Goal: Transaction & Acquisition: Book appointment/travel/reservation

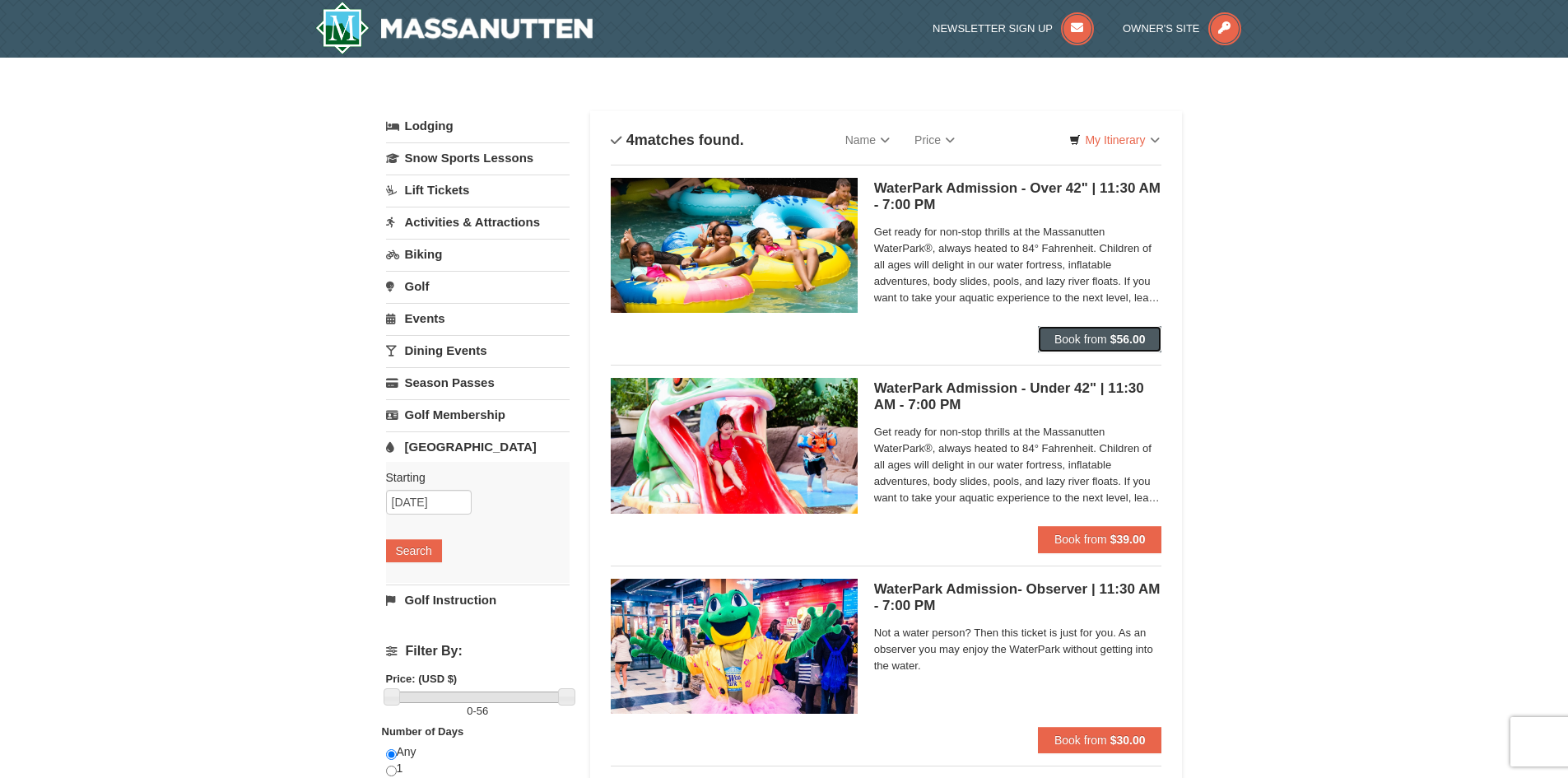
click at [1074, 343] on span "Book from" at bounding box center [1081, 339] width 53 height 13
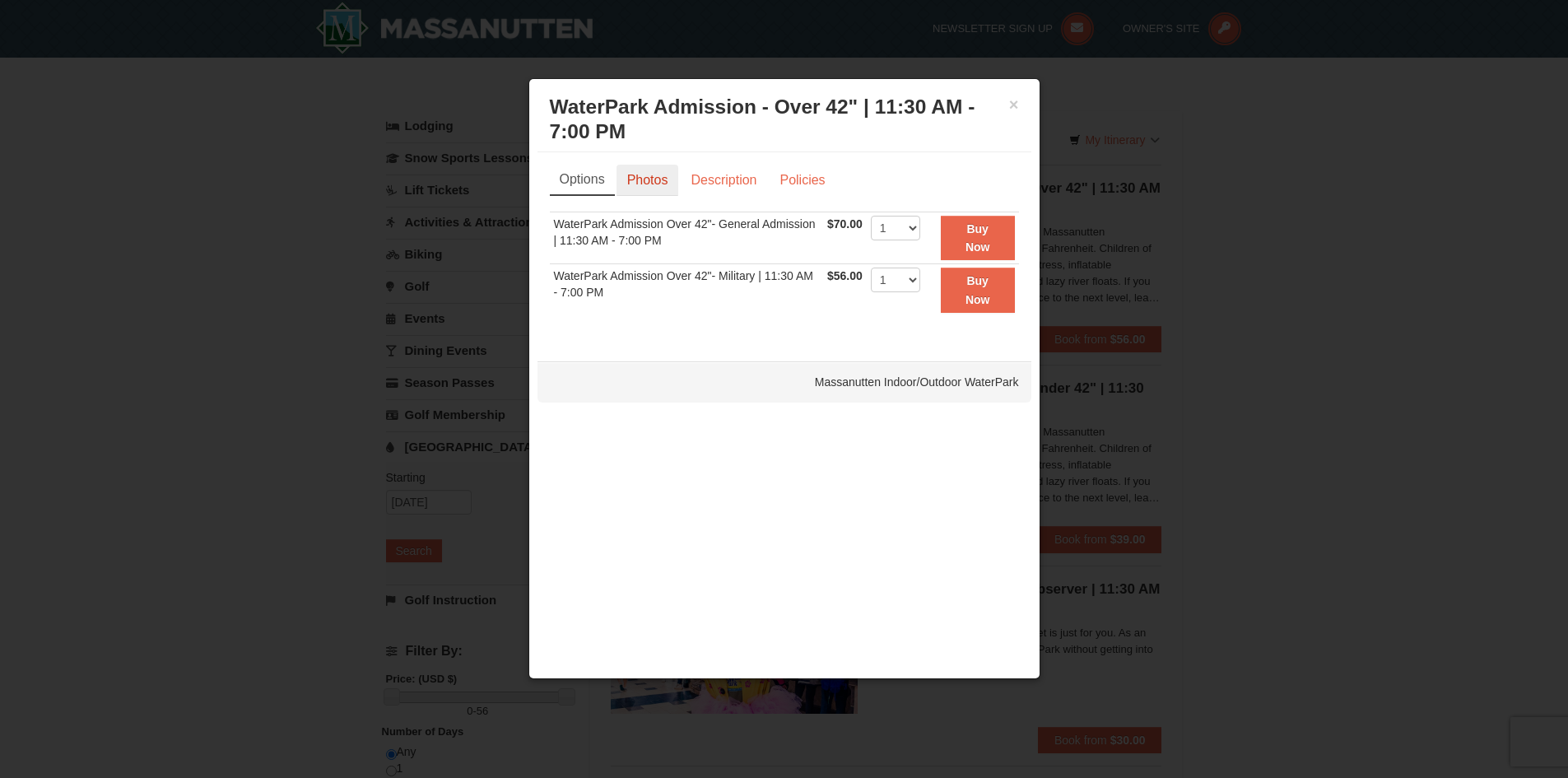
click at [653, 184] on link "Photos" at bounding box center [648, 180] width 63 height 31
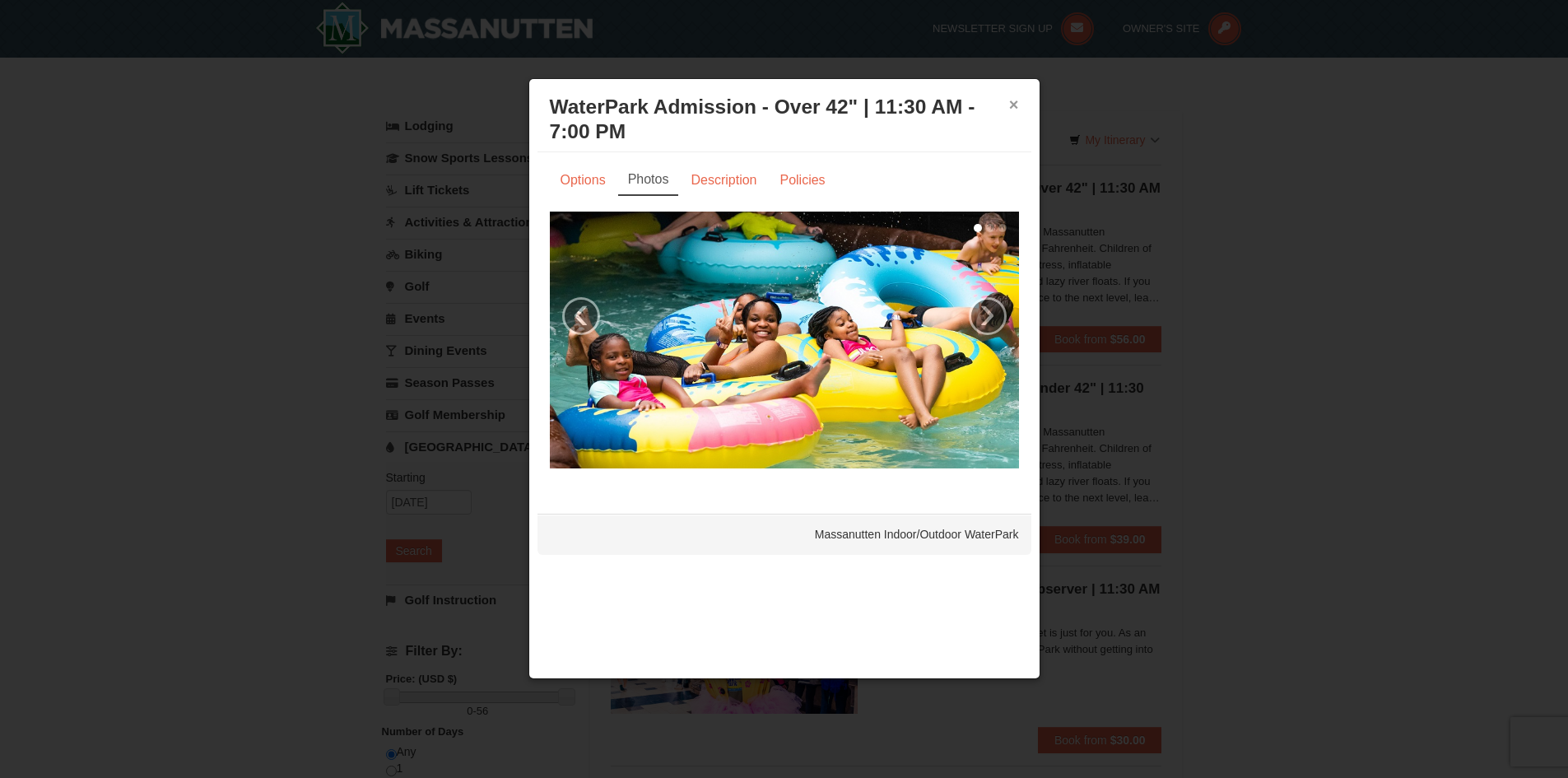
click at [1010, 102] on button "×" at bounding box center [1014, 104] width 10 height 16
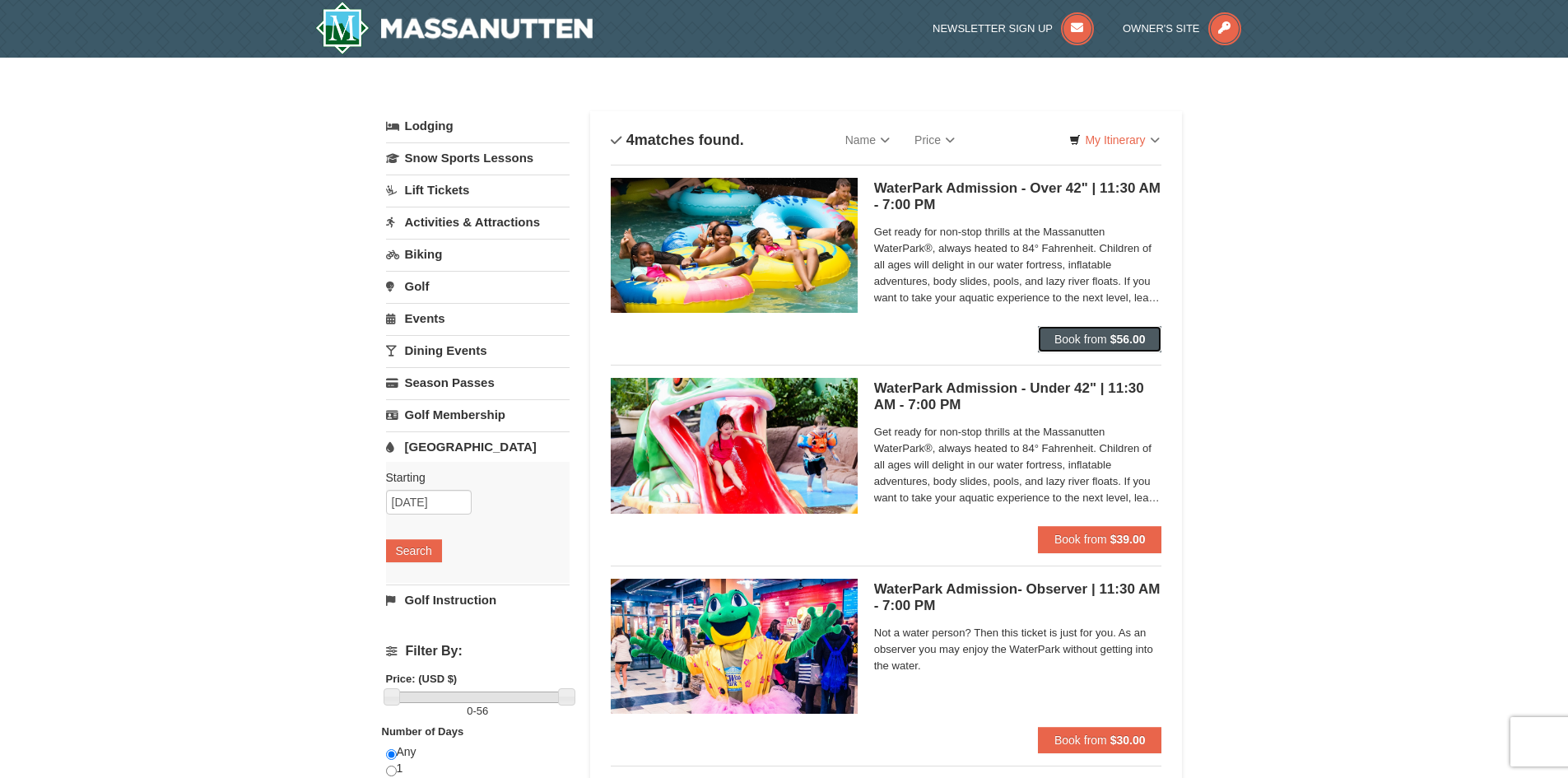
click at [1085, 347] on button "Book from $56.00" at bounding box center [1100, 339] width 124 height 26
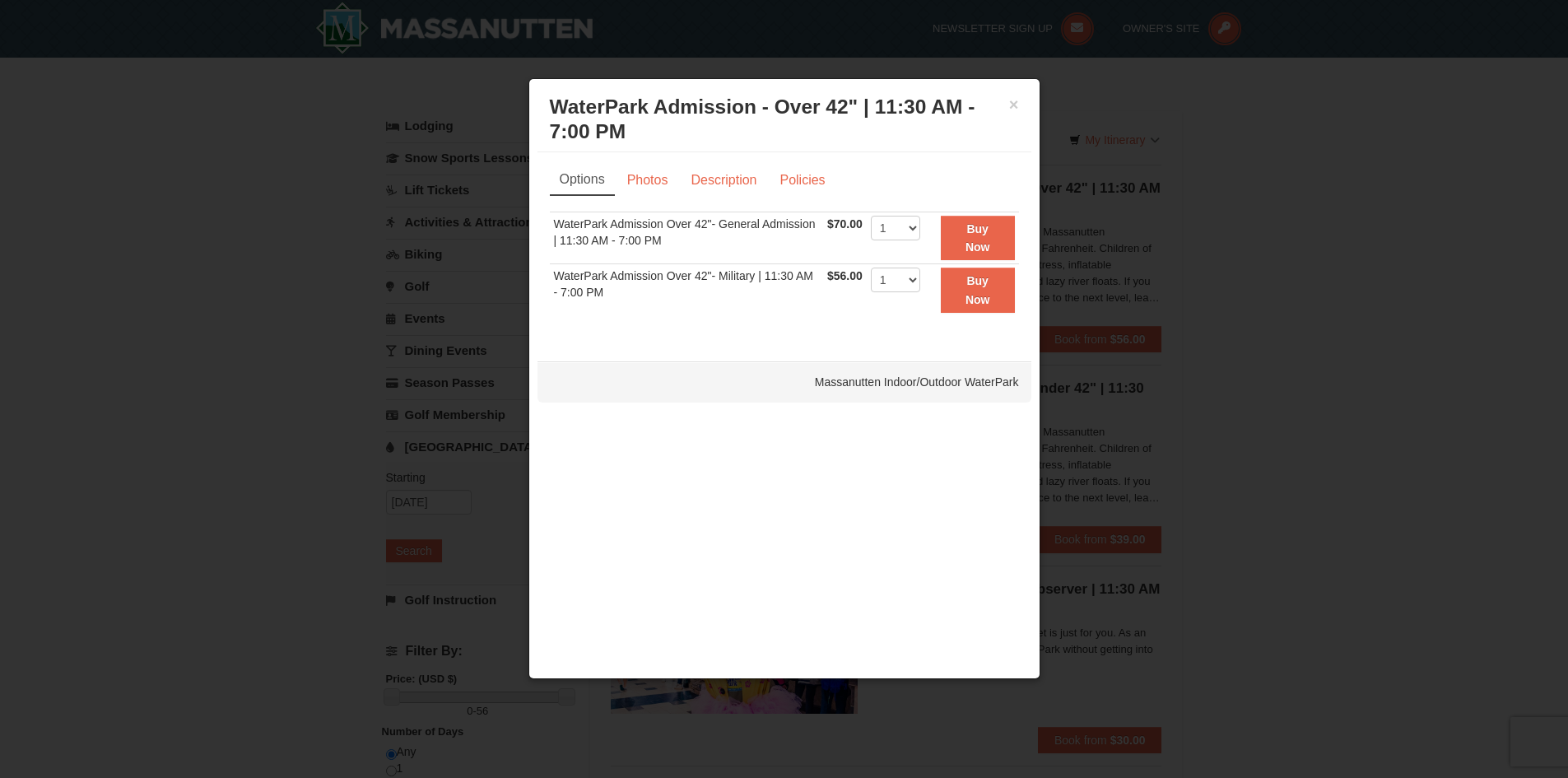
click at [1340, 282] on div at bounding box center [784, 389] width 1568 height 778
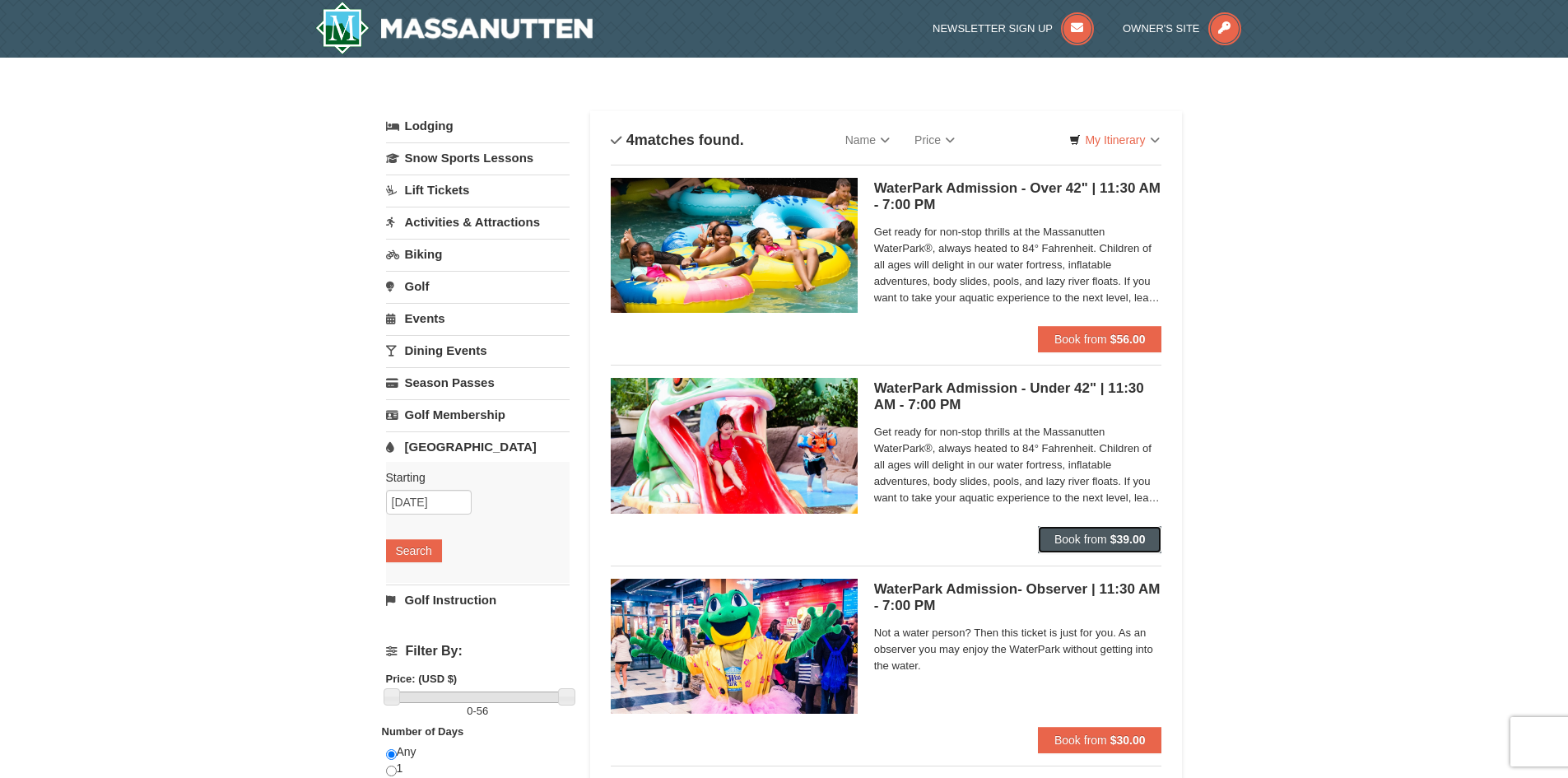
click at [1121, 533] on strong "$39.00" at bounding box center [1128, 539] width 35 height 13
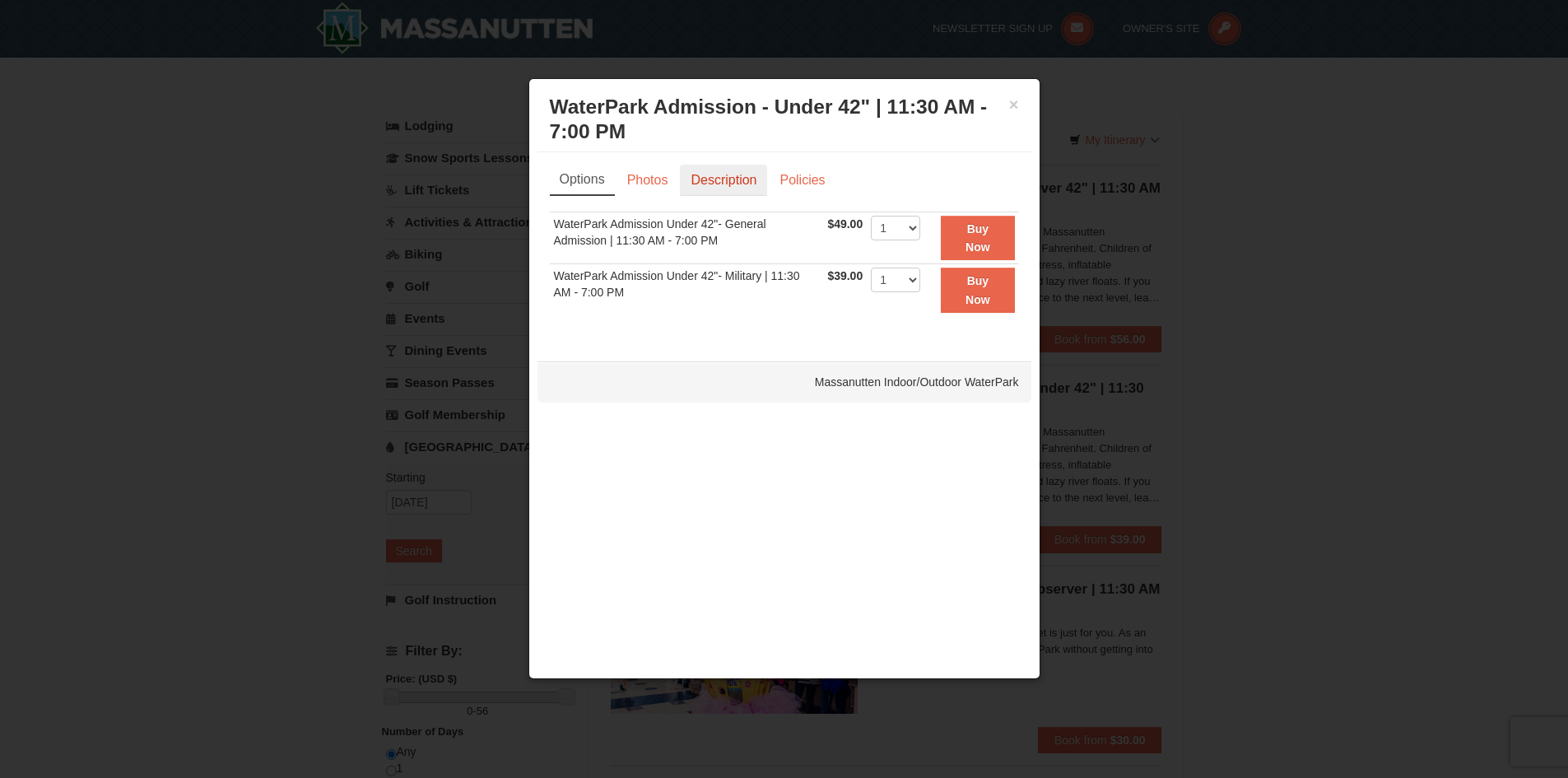
click at [754, 175] on link "Description" at bounding box center [723, 180] width 87 height 31
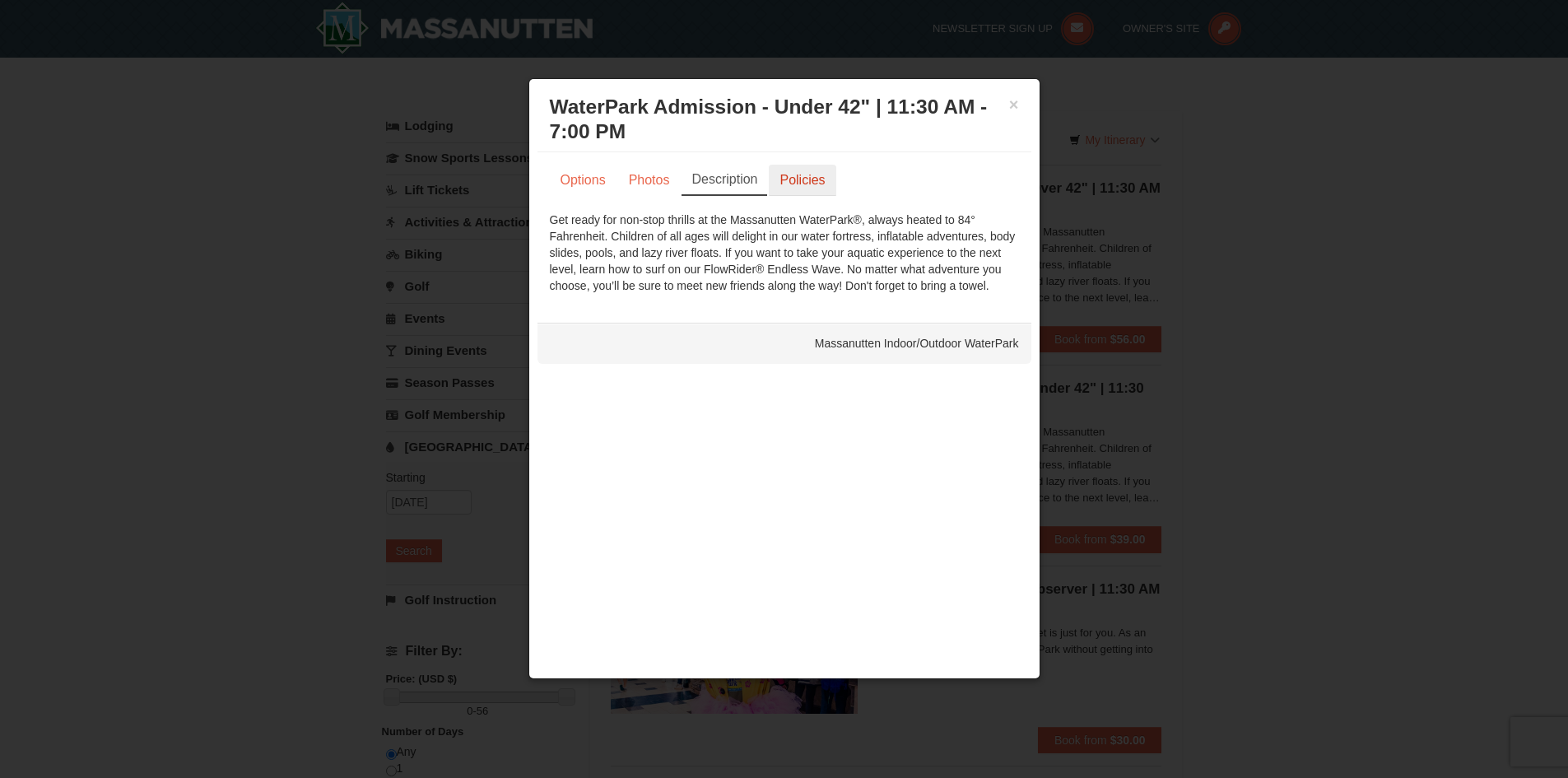
click at [810, 177] on link "Policies" at bounding box center [802, 180] width 67 height 31
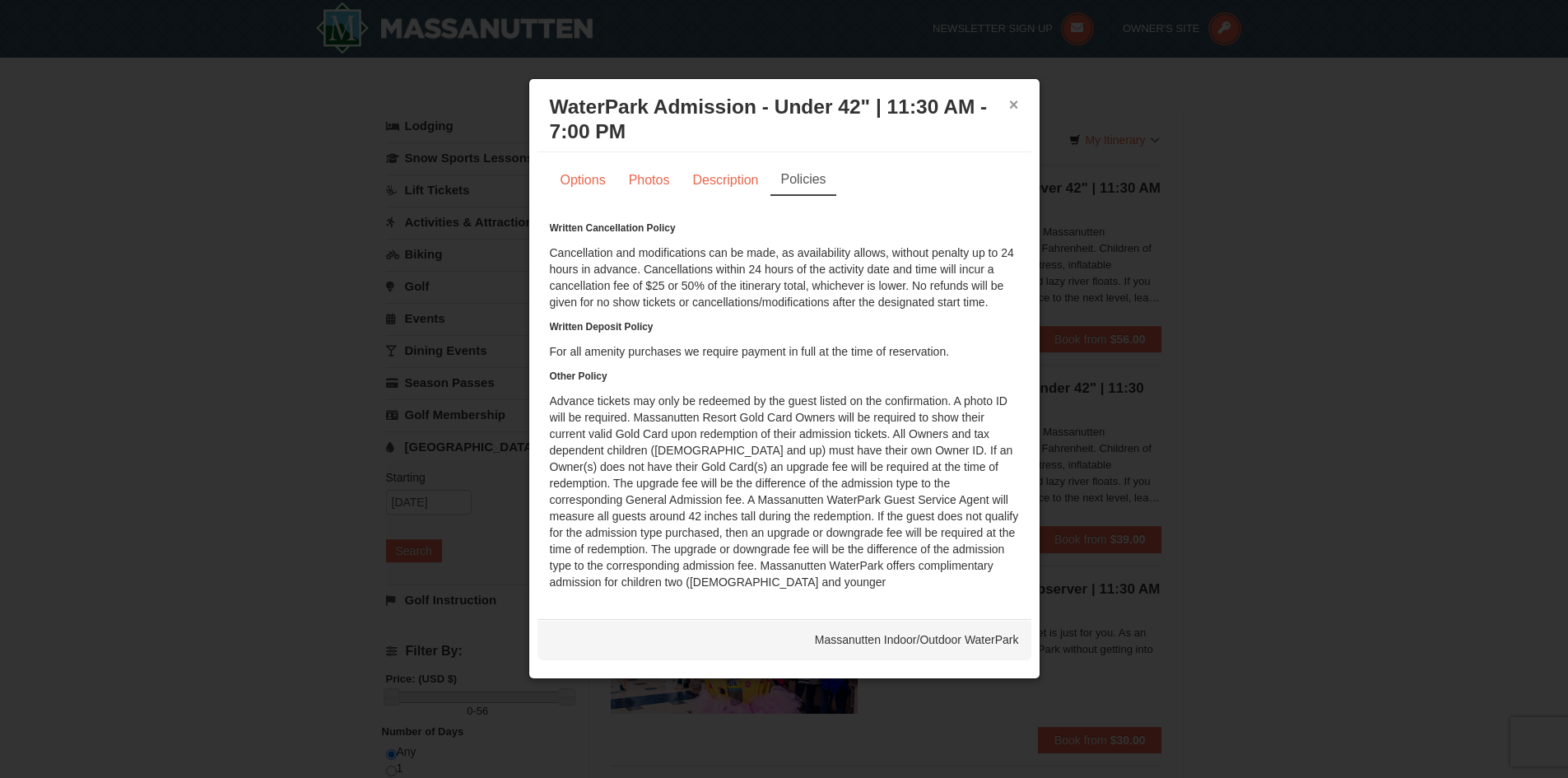
click at [1017, 109] on button "×" at bounding box center [1014, 104] width 10 height 16
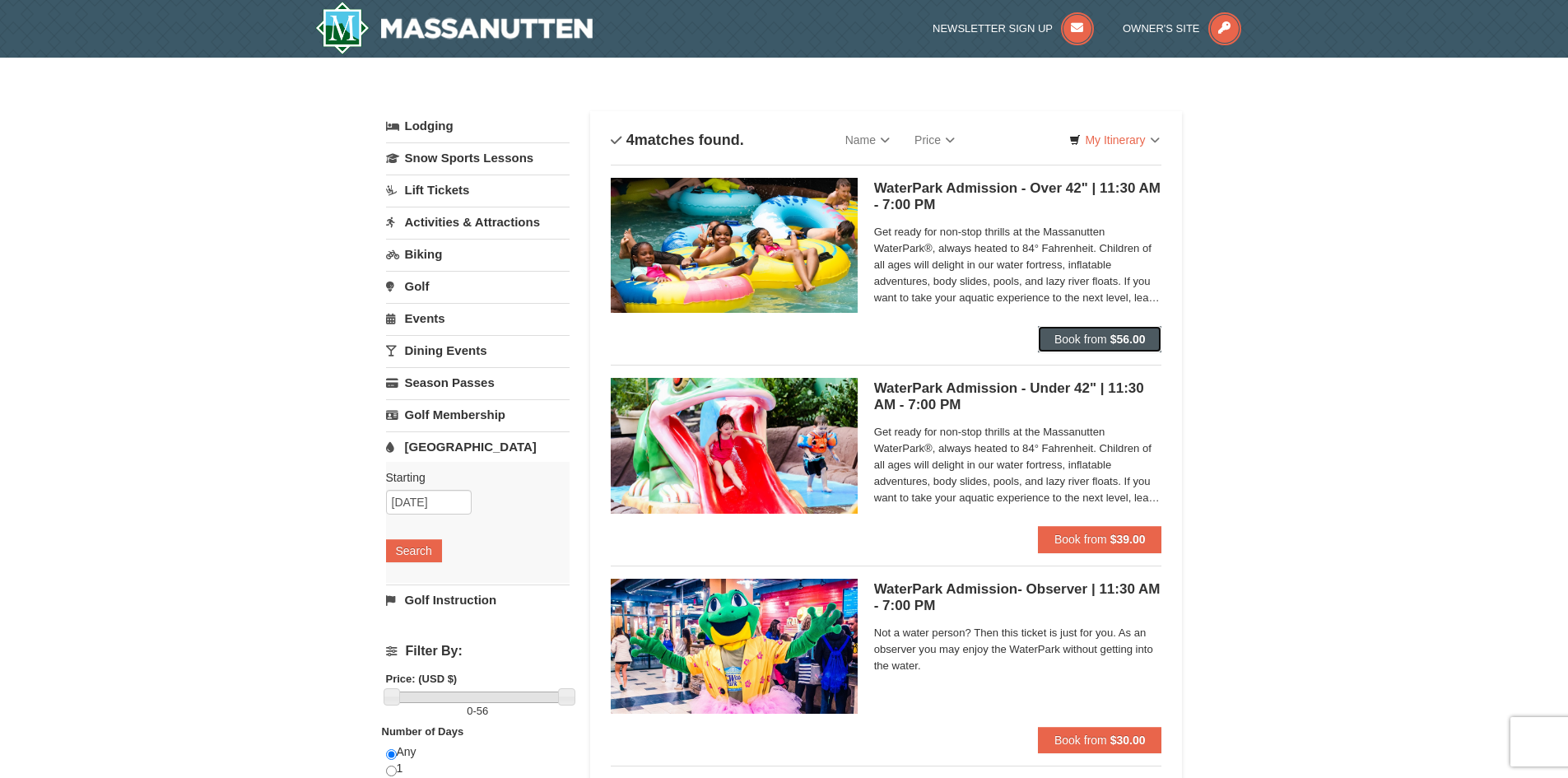
click at [1079, 351] on button "Book from $56.00" at bounding box center [1100, 339] width 124 height 26
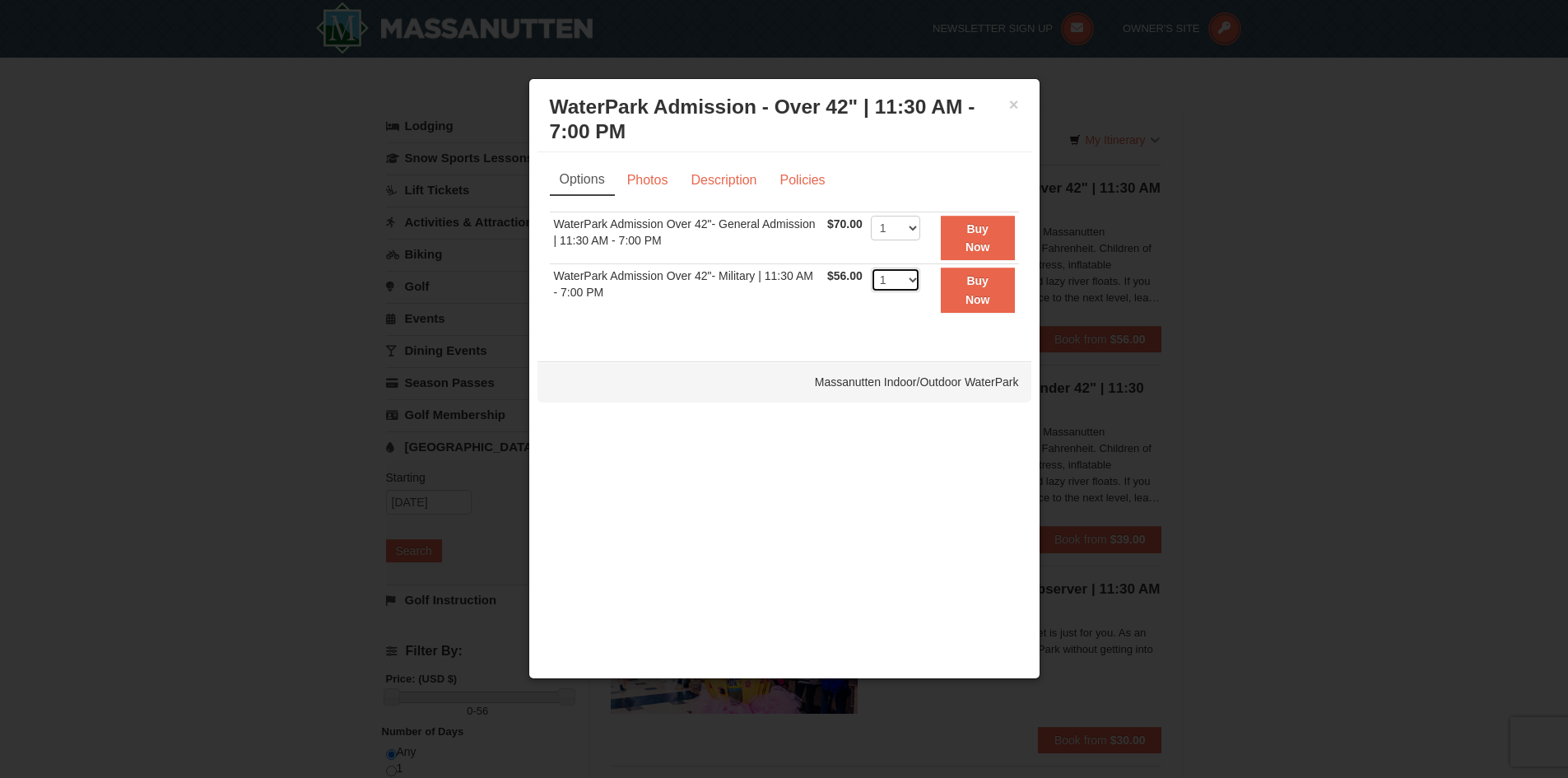
click at [910, 282] on select "1 2 3 4 5 6 7 8 9 10 11 12 13 14 15 16 17 18 19 20 21 22" at bounding box center [895, 280] width 49 height 25
select select "11"
click at [871, 268] on select "1 2 3 4 5 6 7 8 9 10 11 12 13 14 15 16 17 18 19 20 21 22" at bounding box center [895, 280] width 49 height 25
click at [965, 285] on button "Buy Now" at bounding box center [978, 290] width 74 height 45
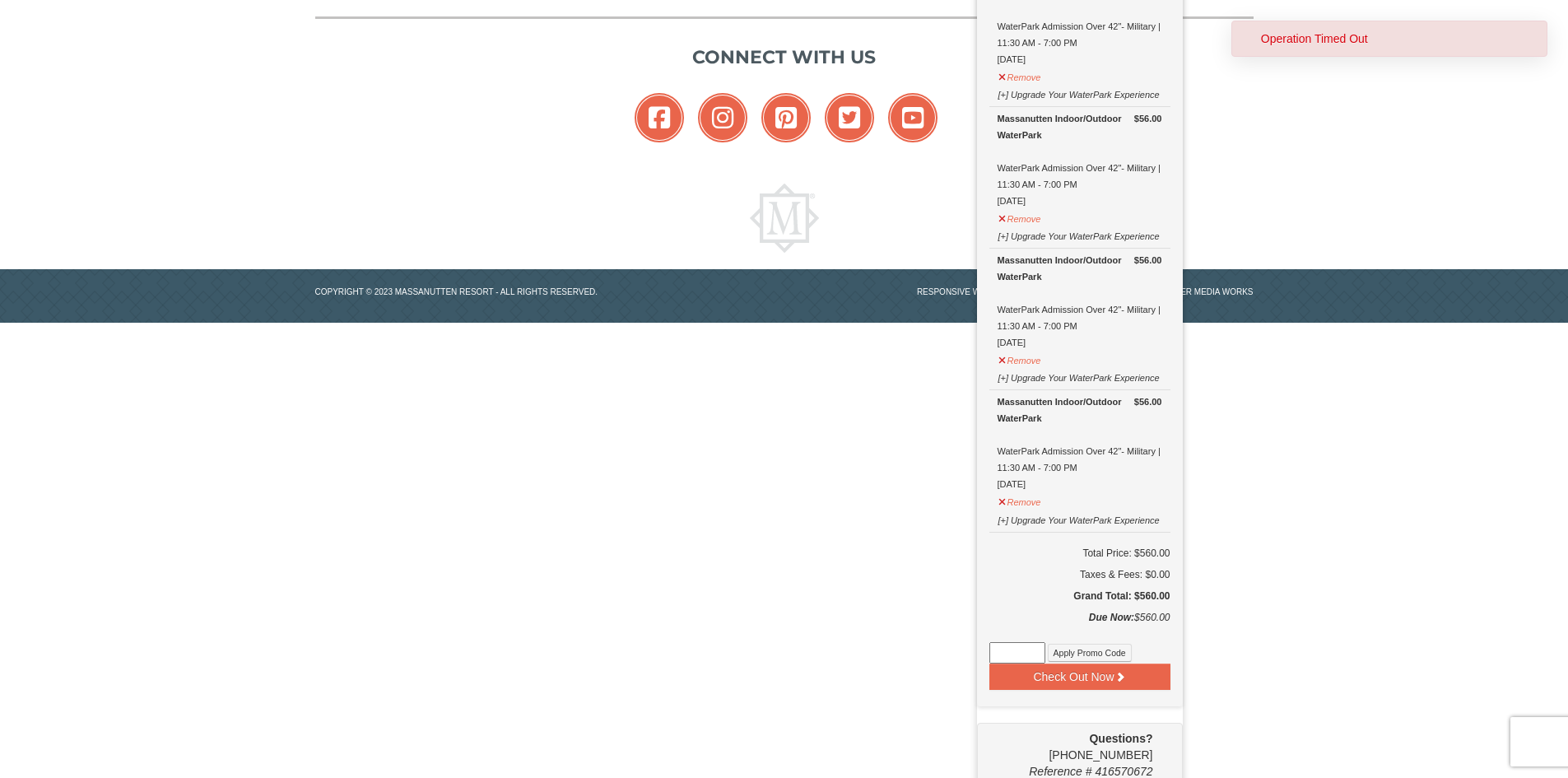
scroll to position [1096, 0]
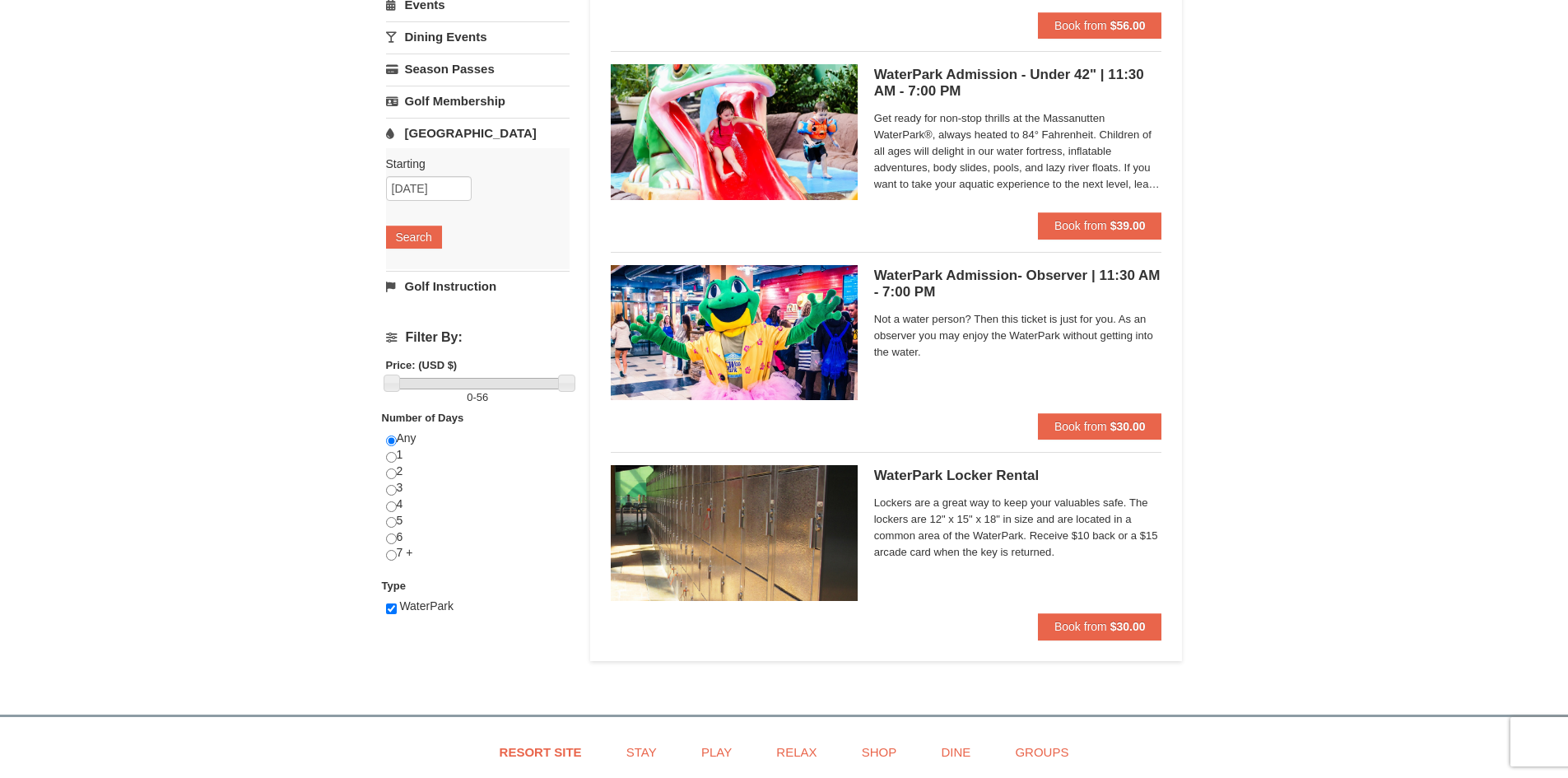
scroll to position [254, 0]
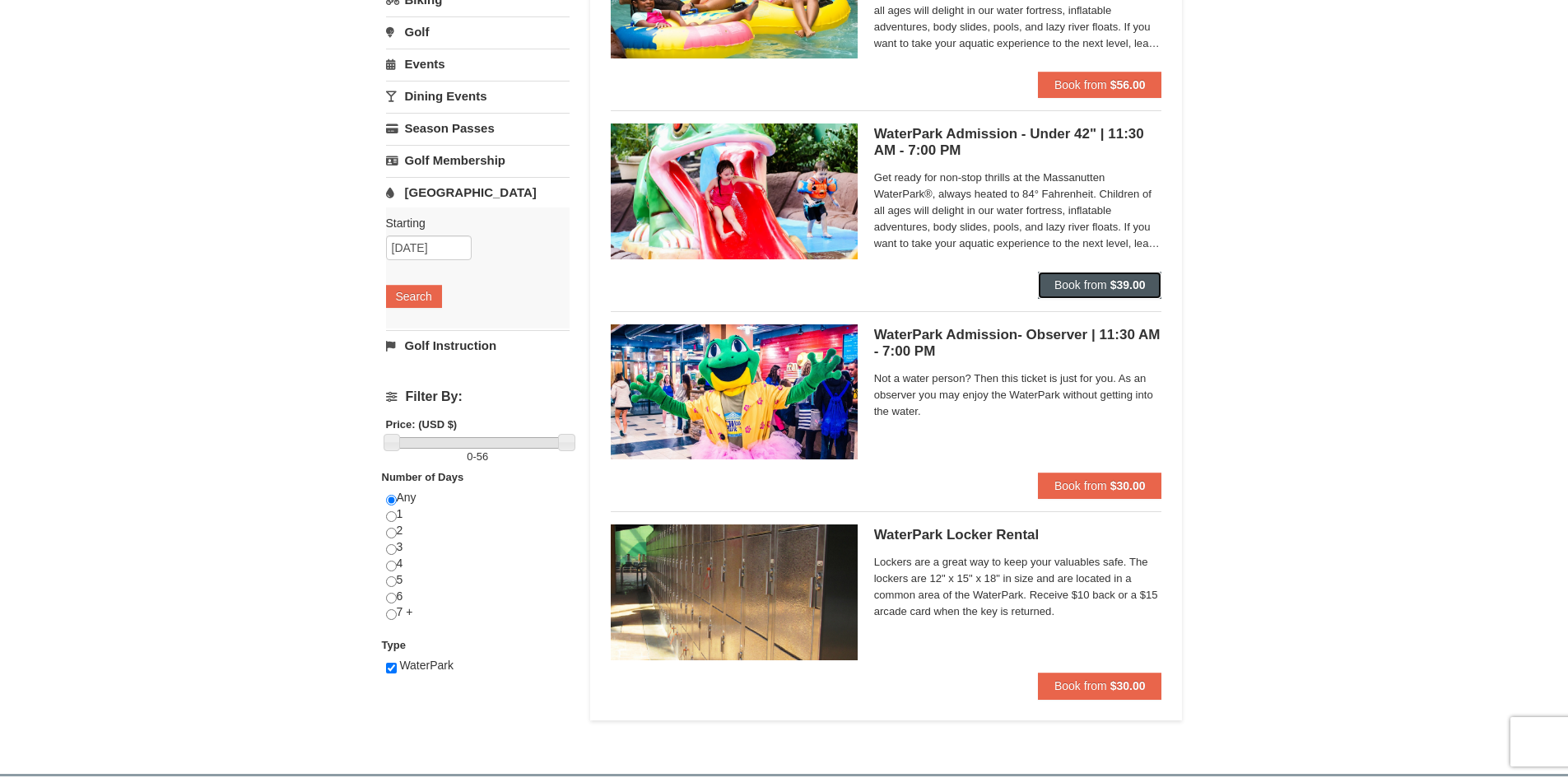
click at [1119, 285] on strong "$39.00" at bounding box center [1128, 284] width 35 height 13
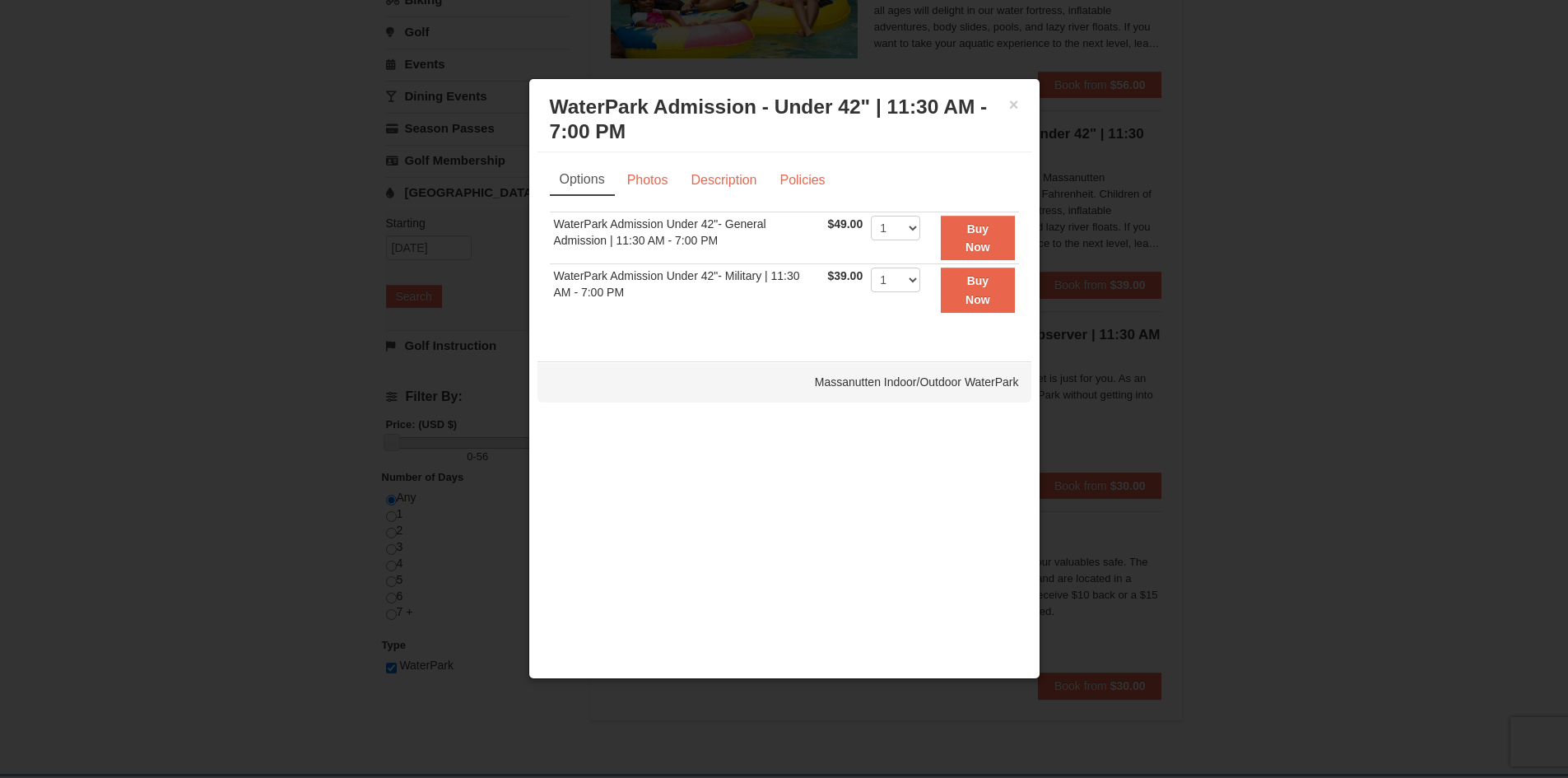
click at [1394, 425] on div at bounding box center [784, 389] width 1568 height 778
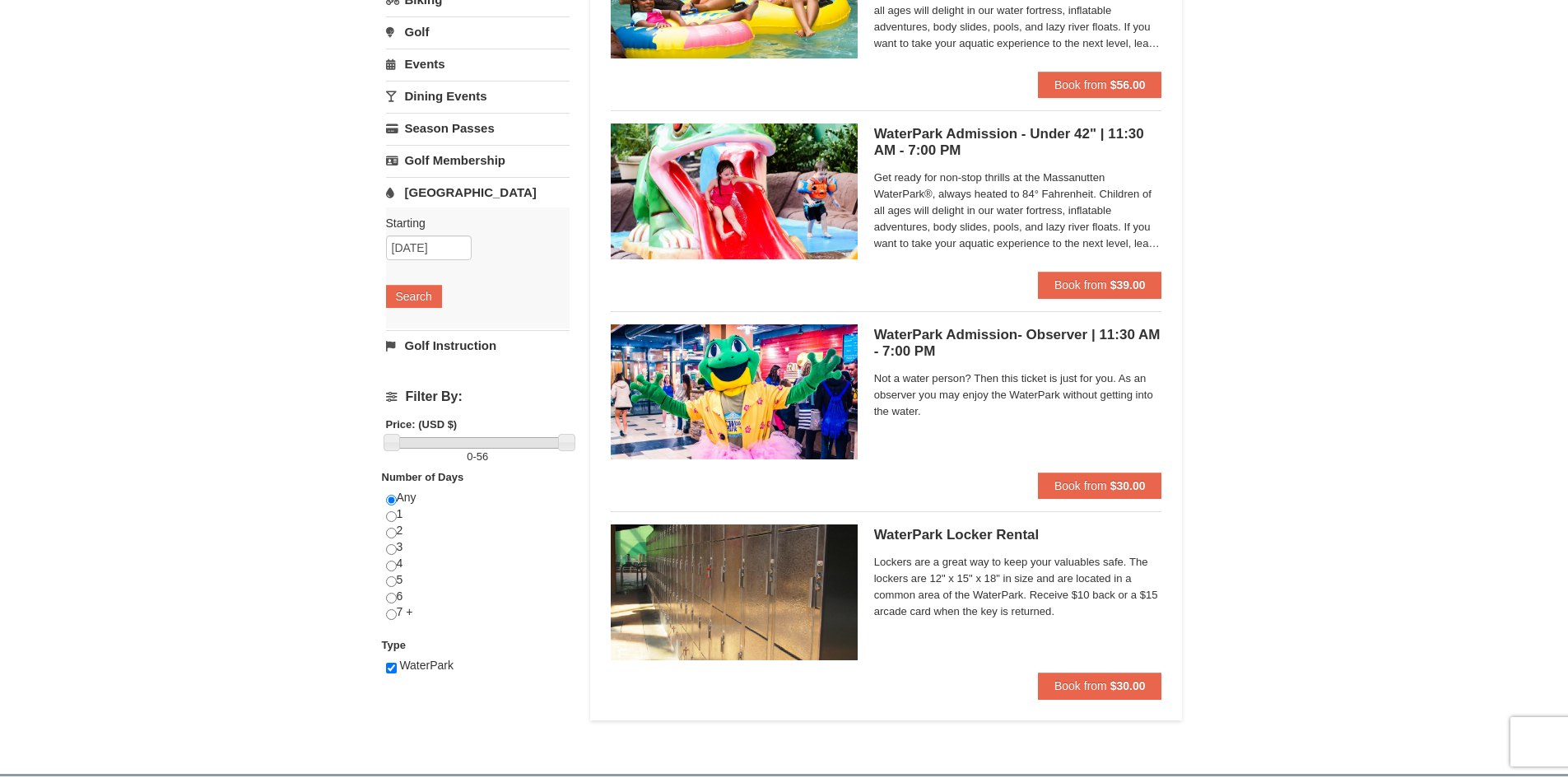
scroll to position [0, 0]
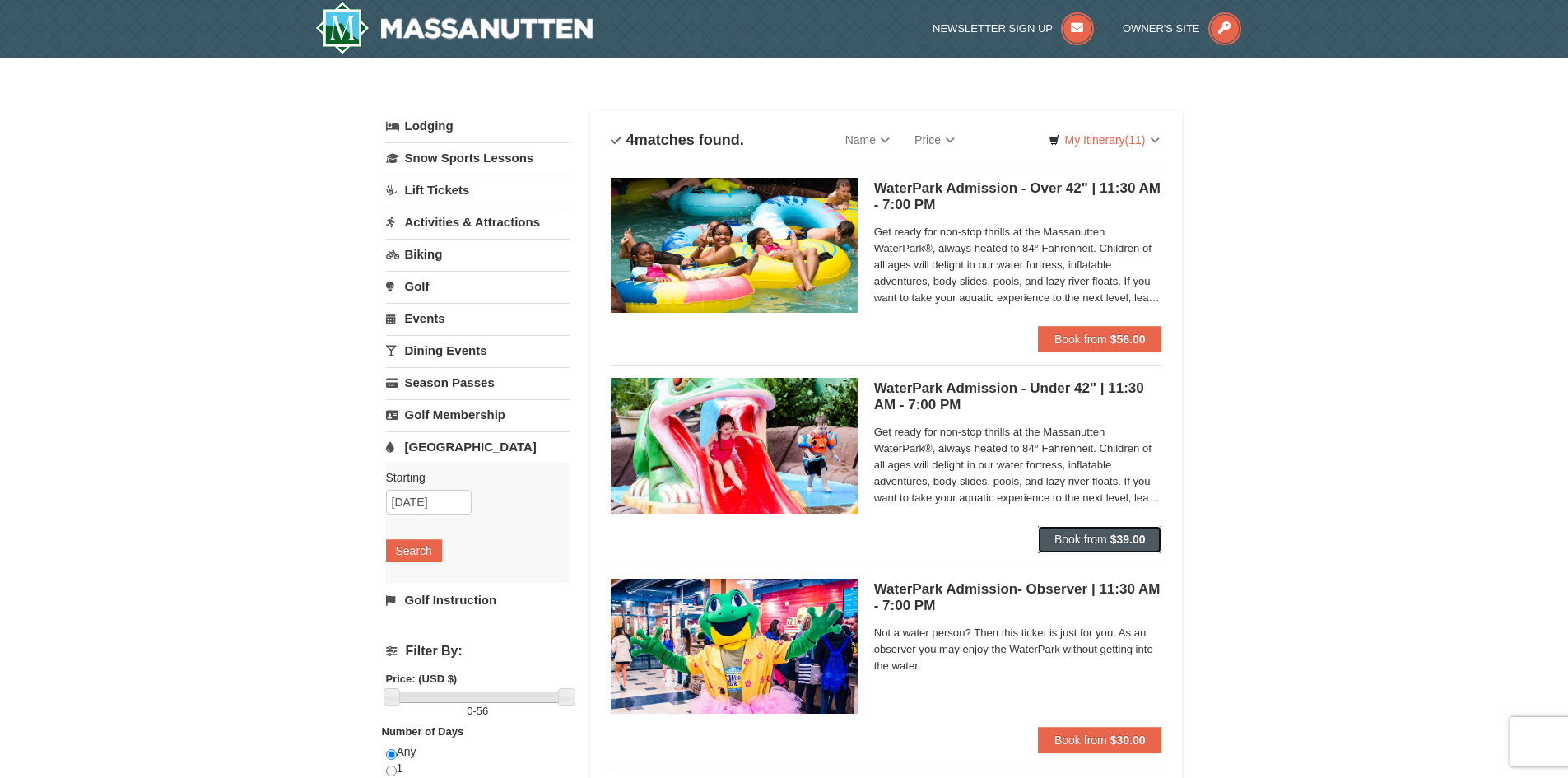
click at [1121, 536] on strong "$39.00" at bounding box center [1128, 539] width 35 height 13
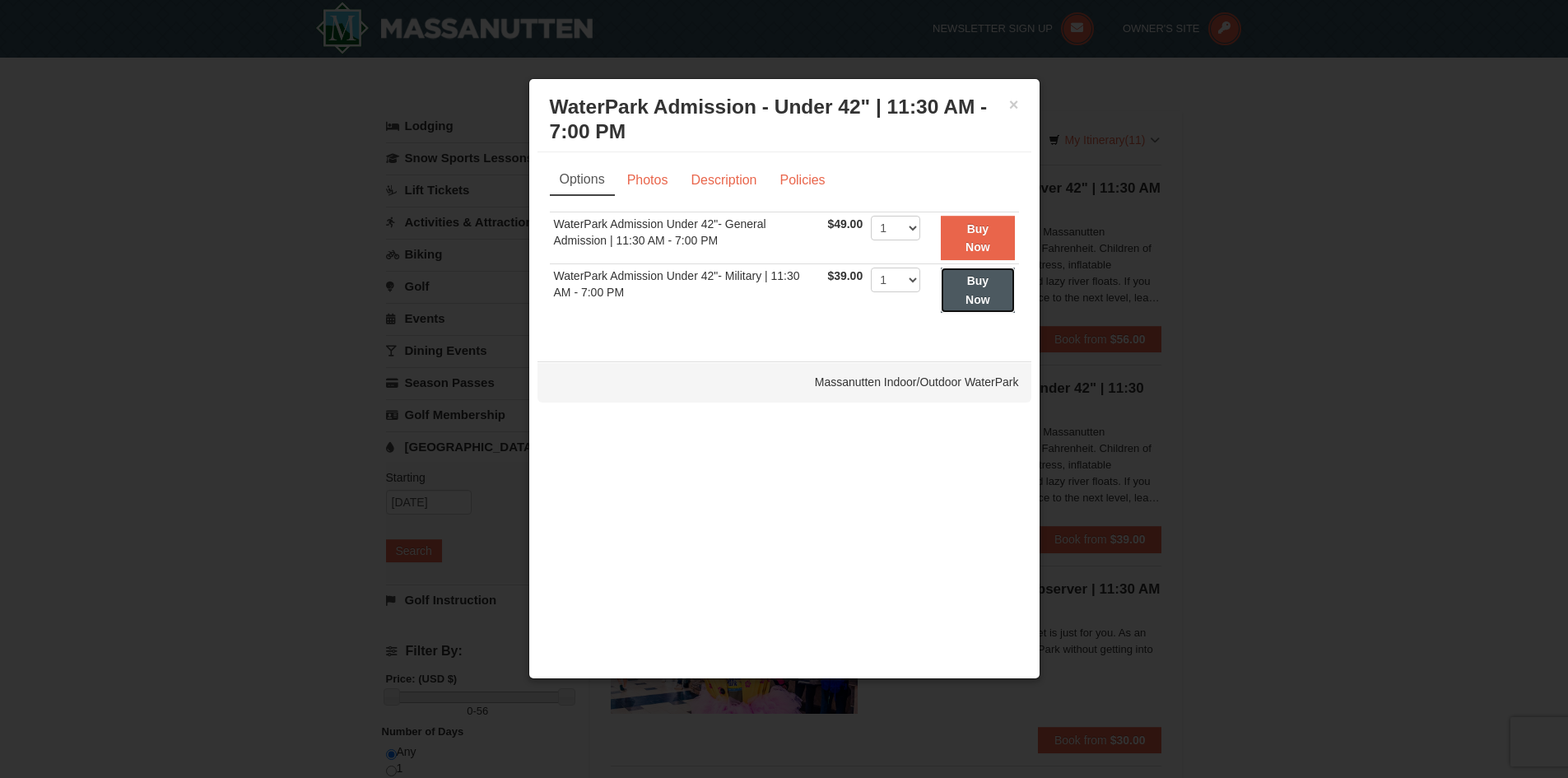
click at [971, 283] on strong "Buy Now" at bounding box center [978, 289] width 25 height 31
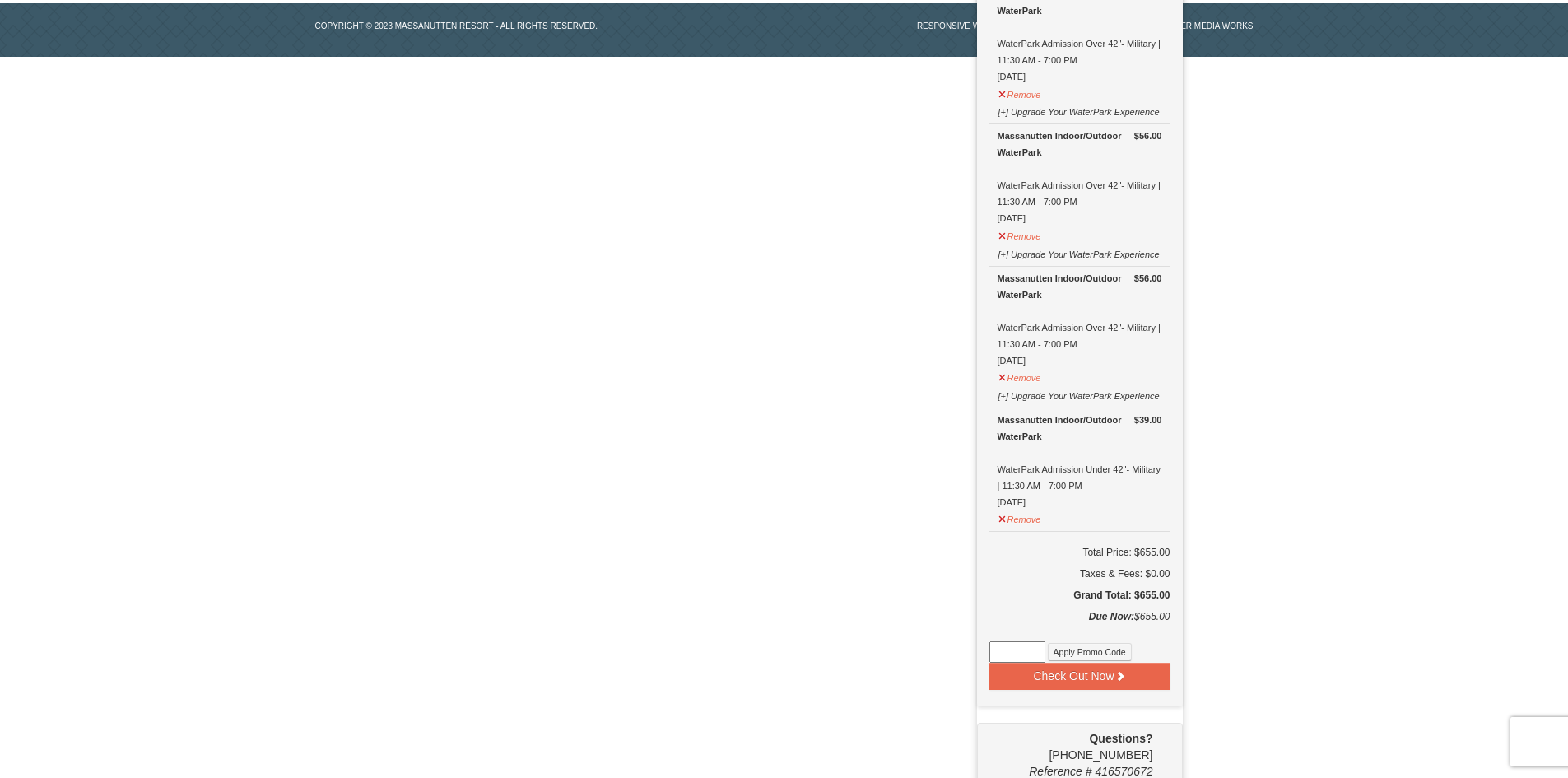
scroll to position [1362, 0]
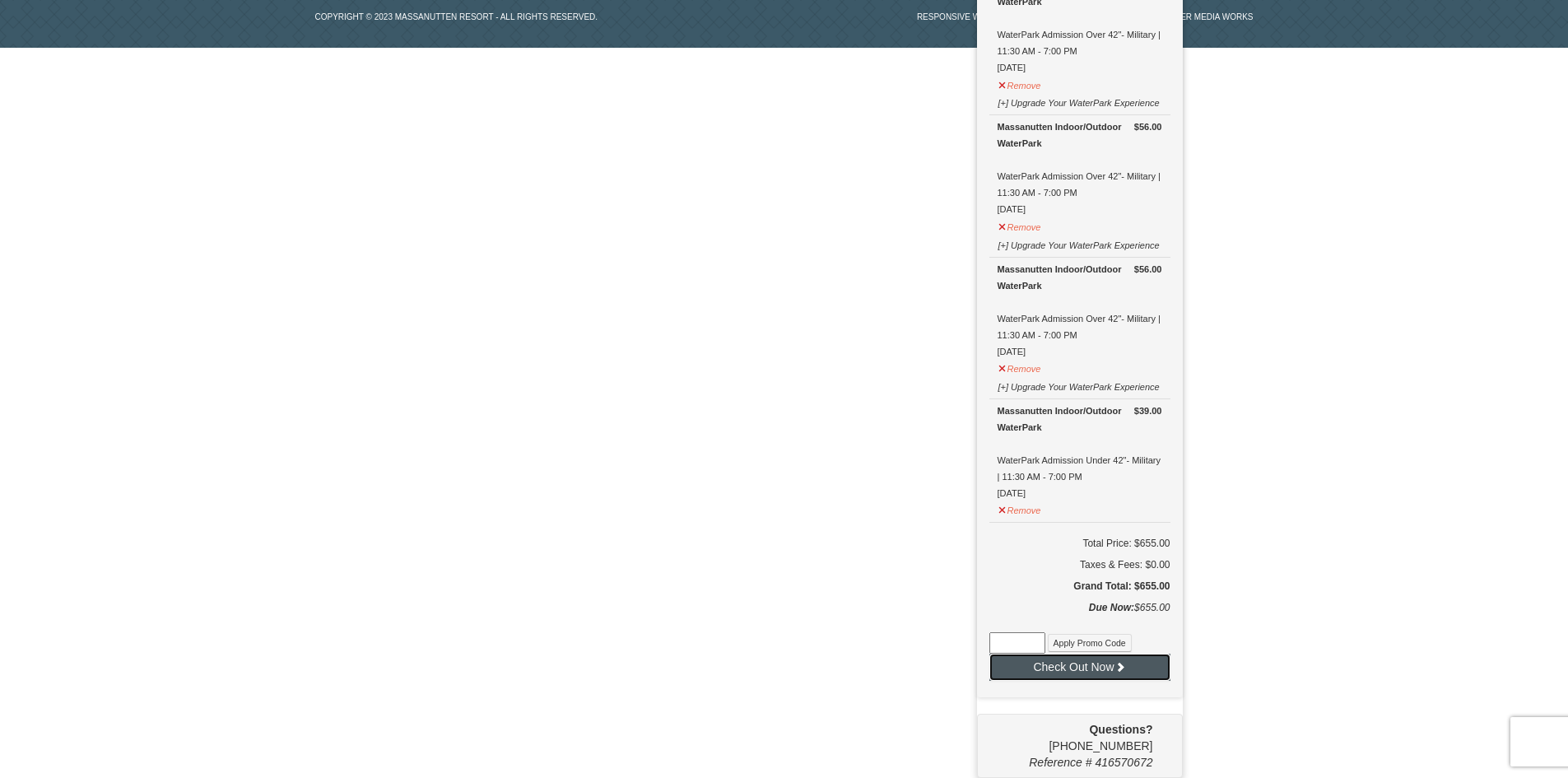
click at [1069, 671] on button "Check Out Now" at bounding box center [1080, 667] width 181 height 26
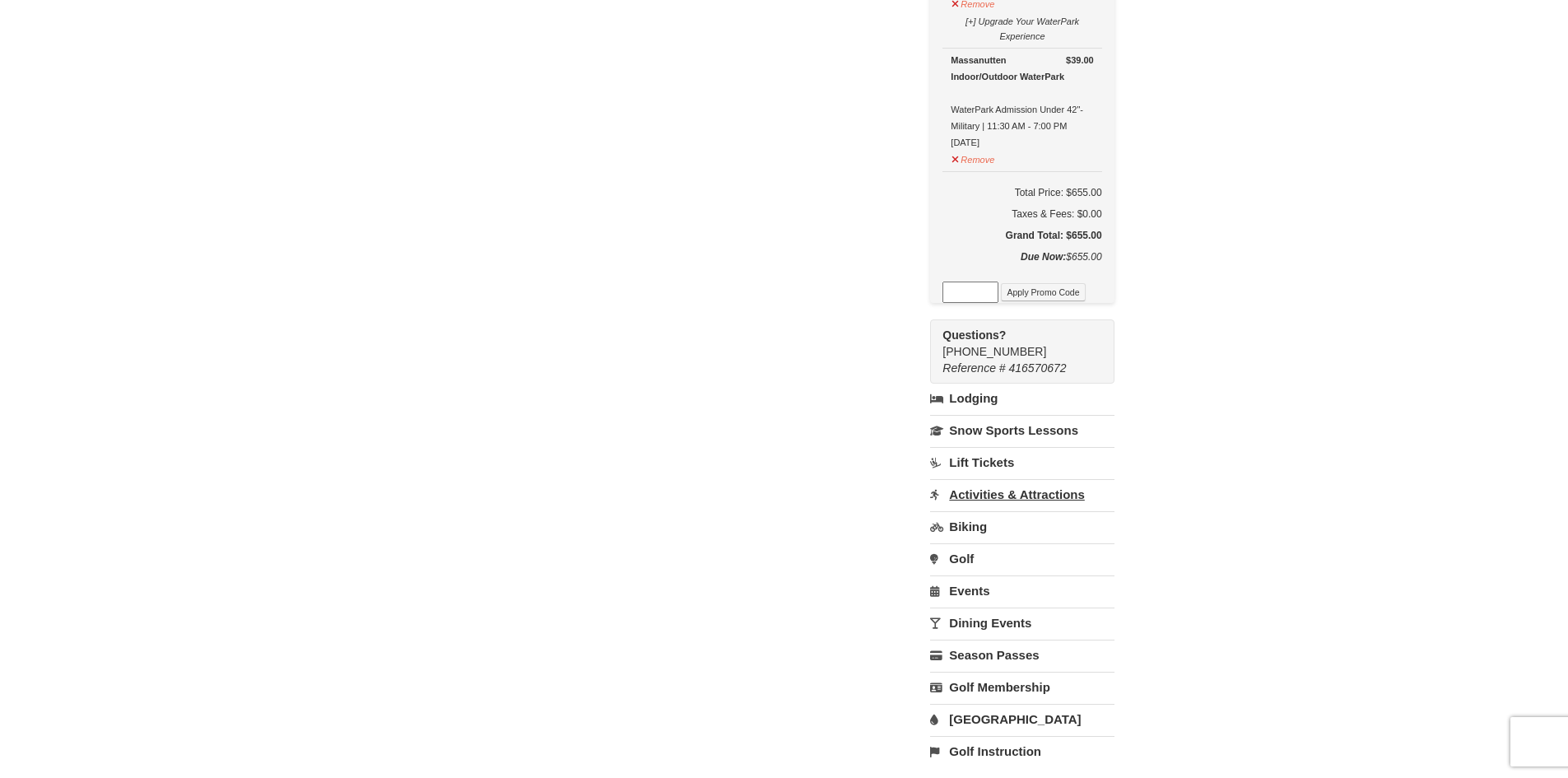
scroll to position [1811, 0]
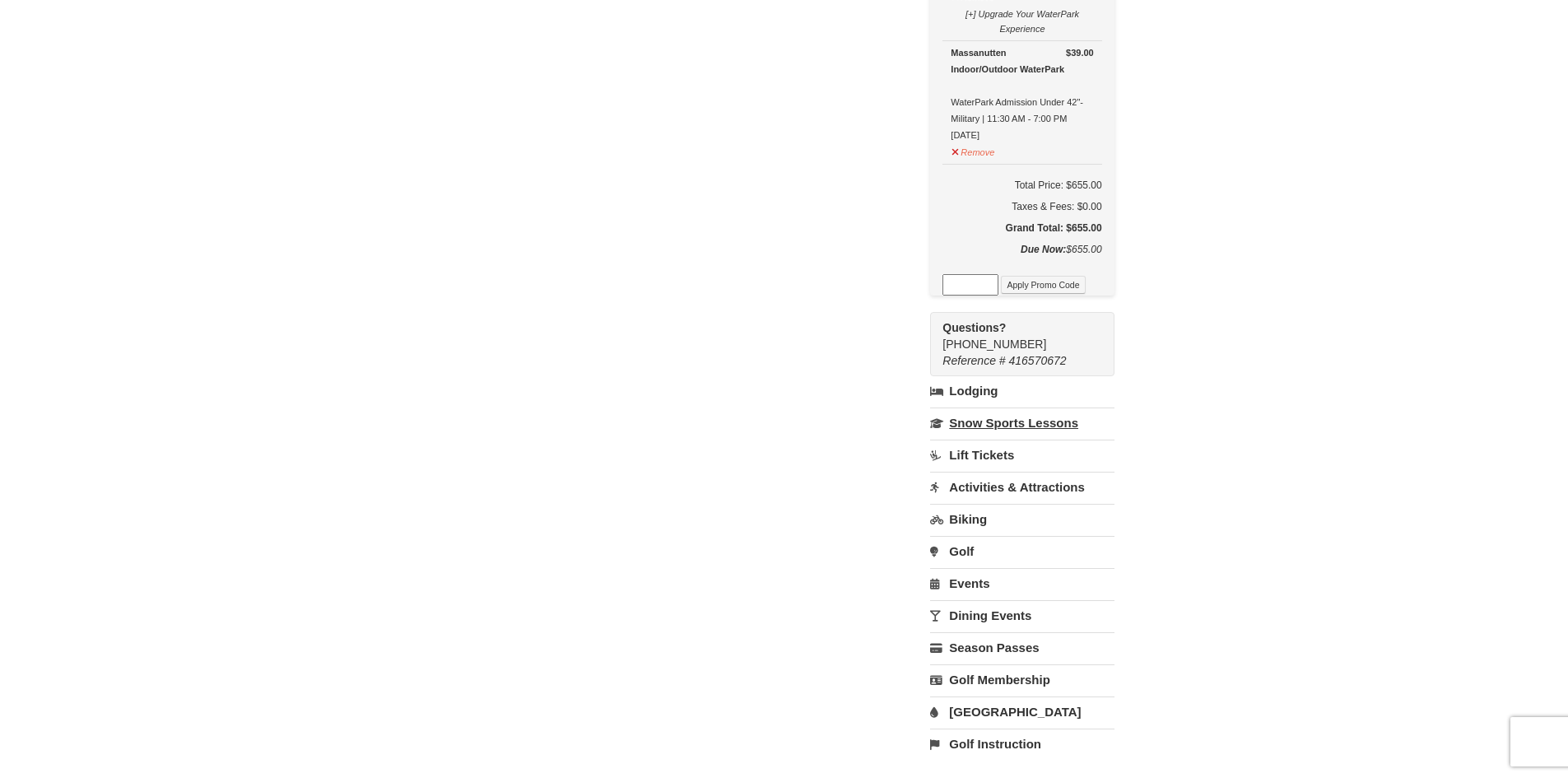
click at [1011, 427] on link "Snow Sports Lessons" at bounding box center [1022, 423] width 184 height 30
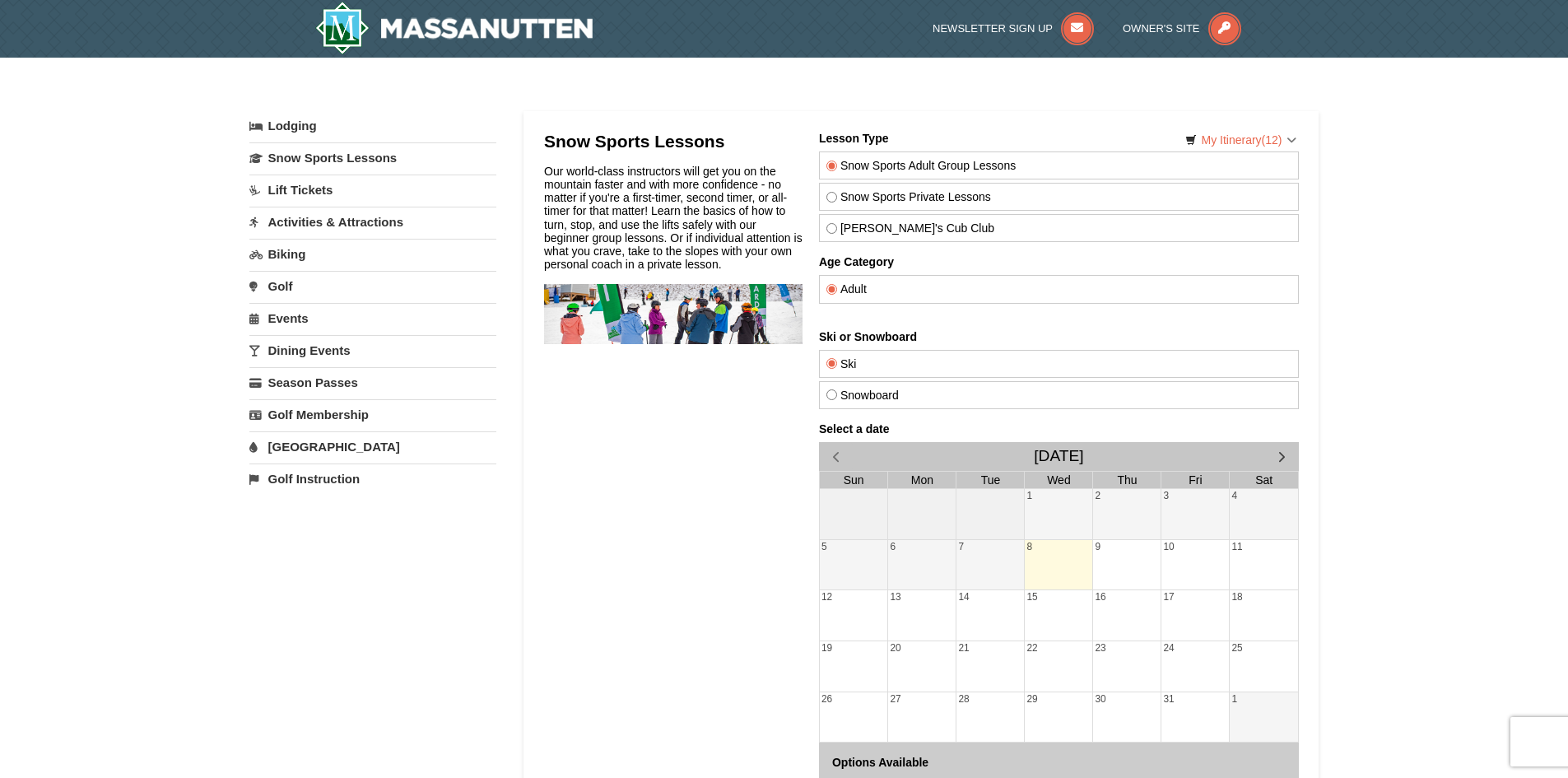
click at [291, 230] on link "Activities & Attractions" at bounding box center [372, 222] width 247 height 30
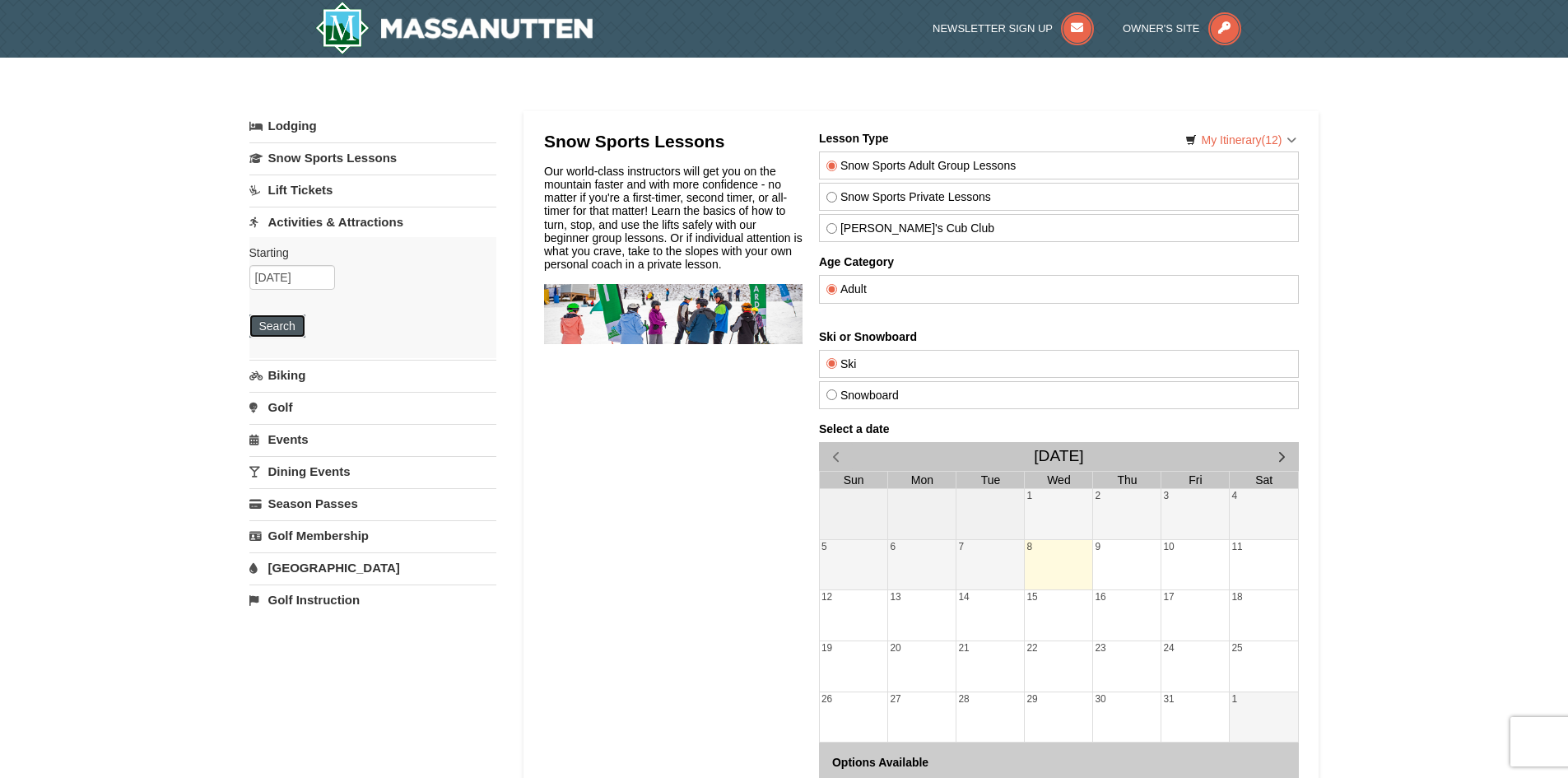
click at [284, 327] on button "Search" at bounding box center [277, 325] width 56 height 23
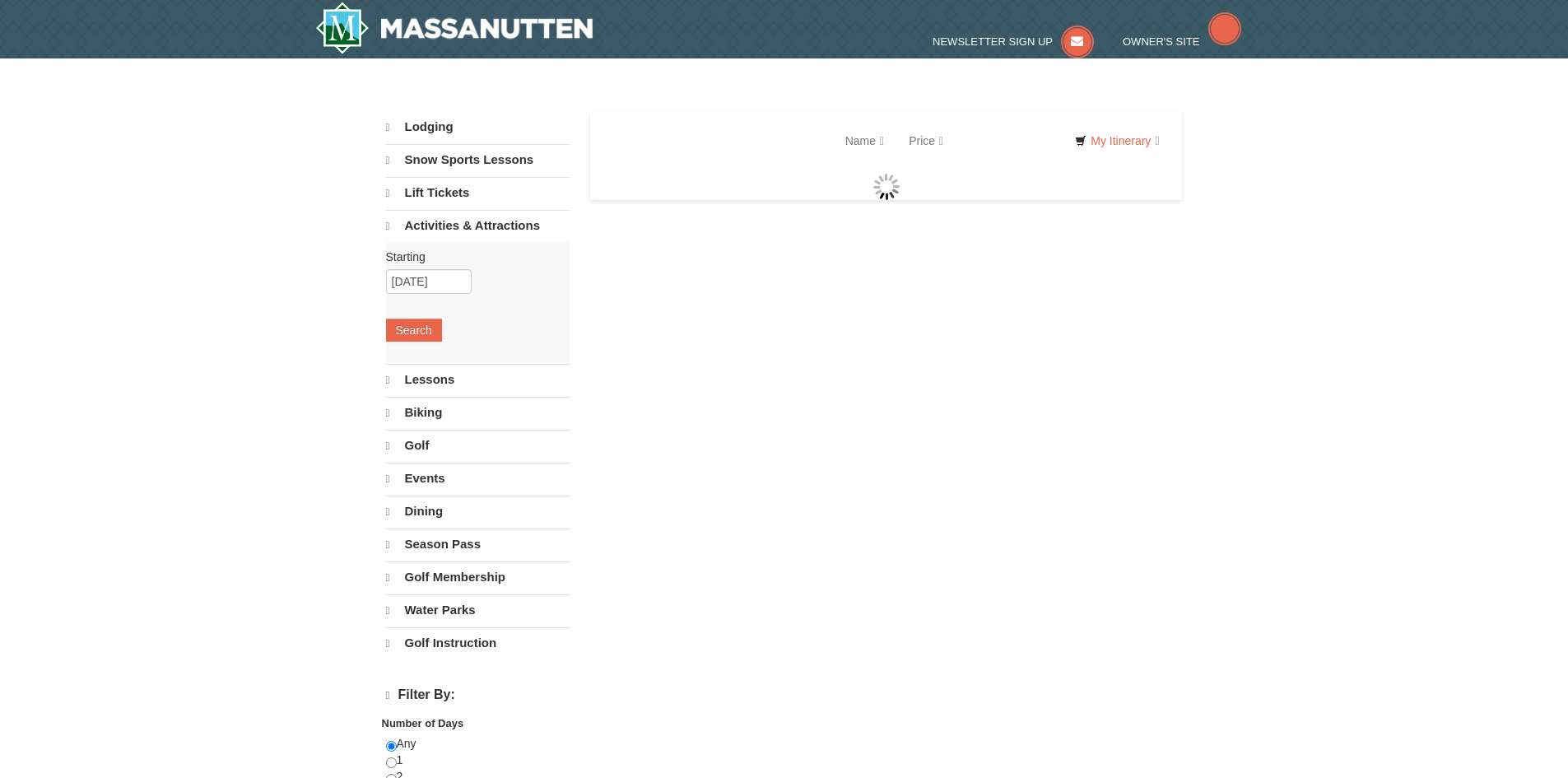
select select "10"
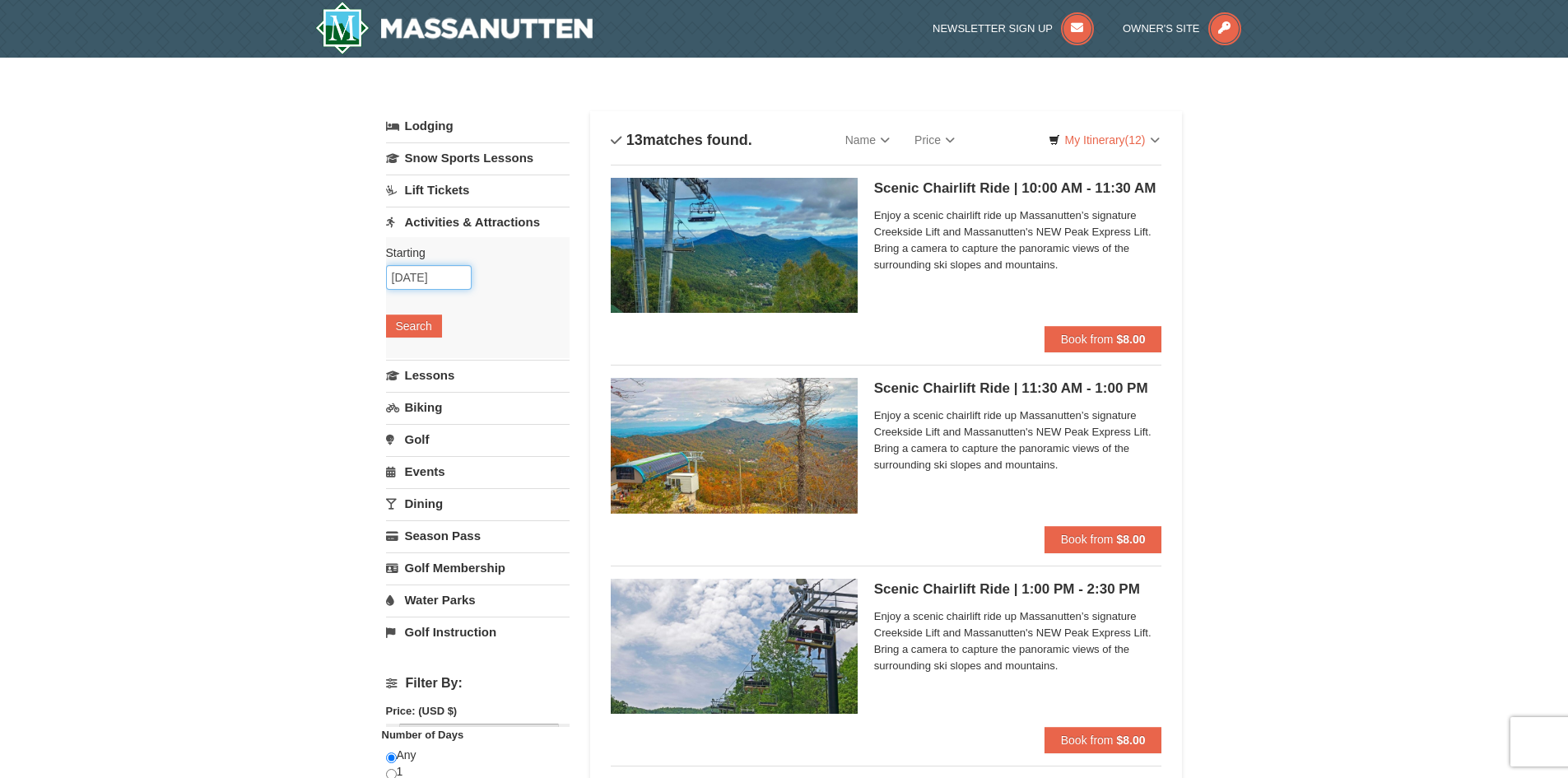
click at [450, 286] on input "[DATE]" at bounding box center [429, 277] width 86 height 25
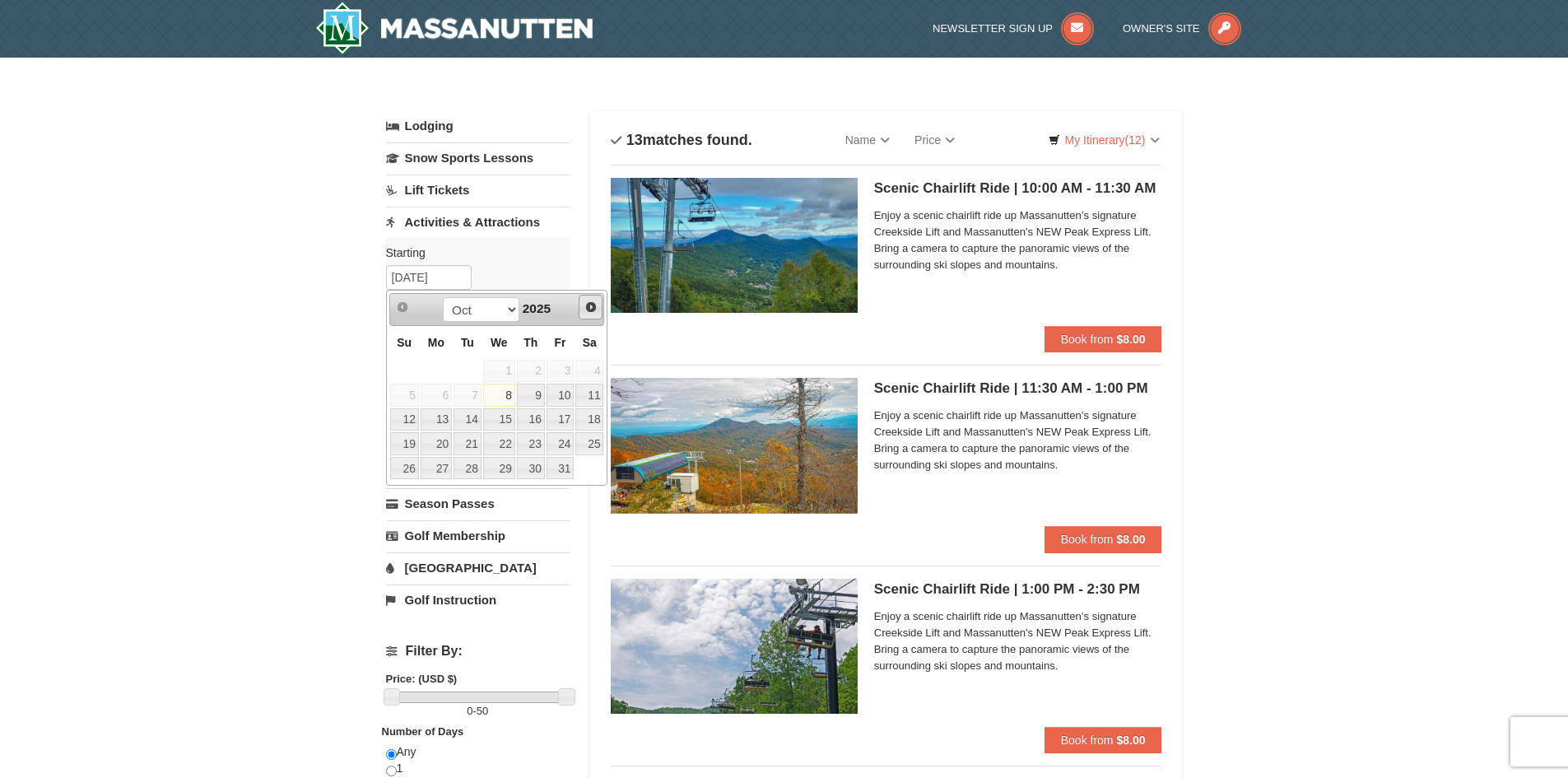
click at [590, 305] on span "Next" at bounding box center [591, 307] width 13 height 13
click at [401, 308] on span "Prev" at bounding box center [402, 307] width 13 height 13
click at [406, 442] on link "21" at bounding box center [404, 443] width 29 height 23
type input "[DATE]"
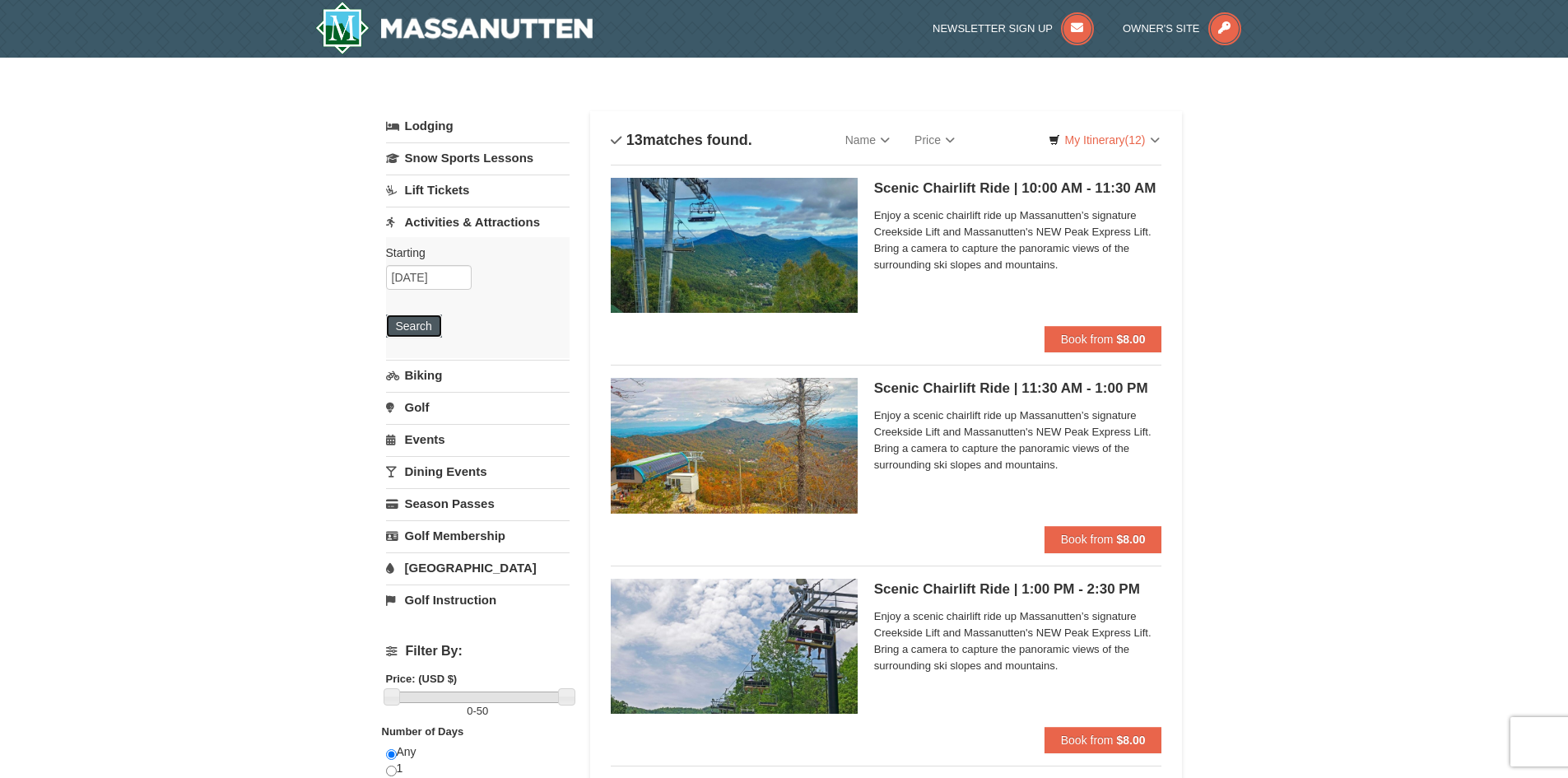
click at [416, 322] on button "Search" at bounding box center [414, 325] width 56 height 23
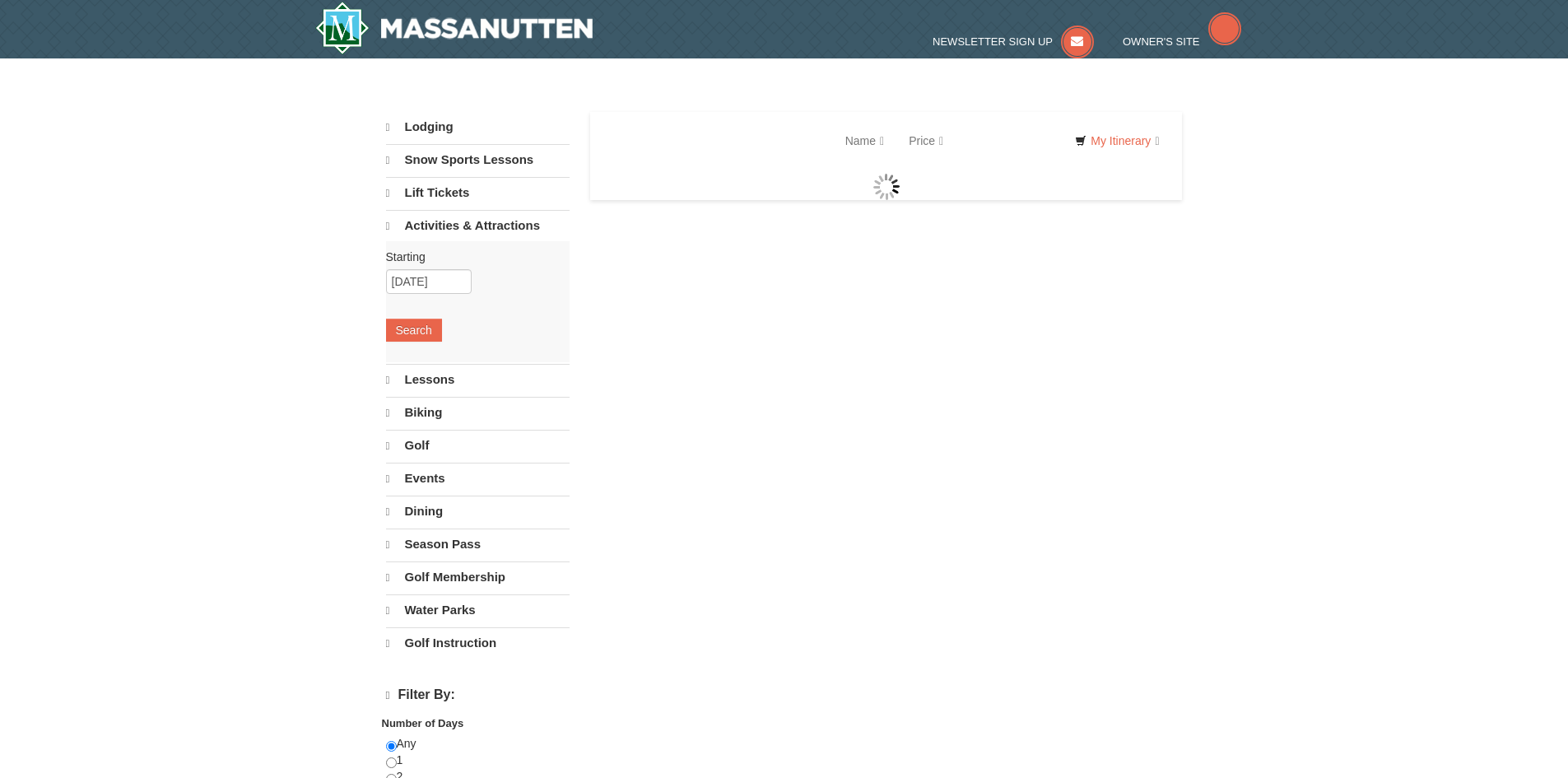
select select "10"
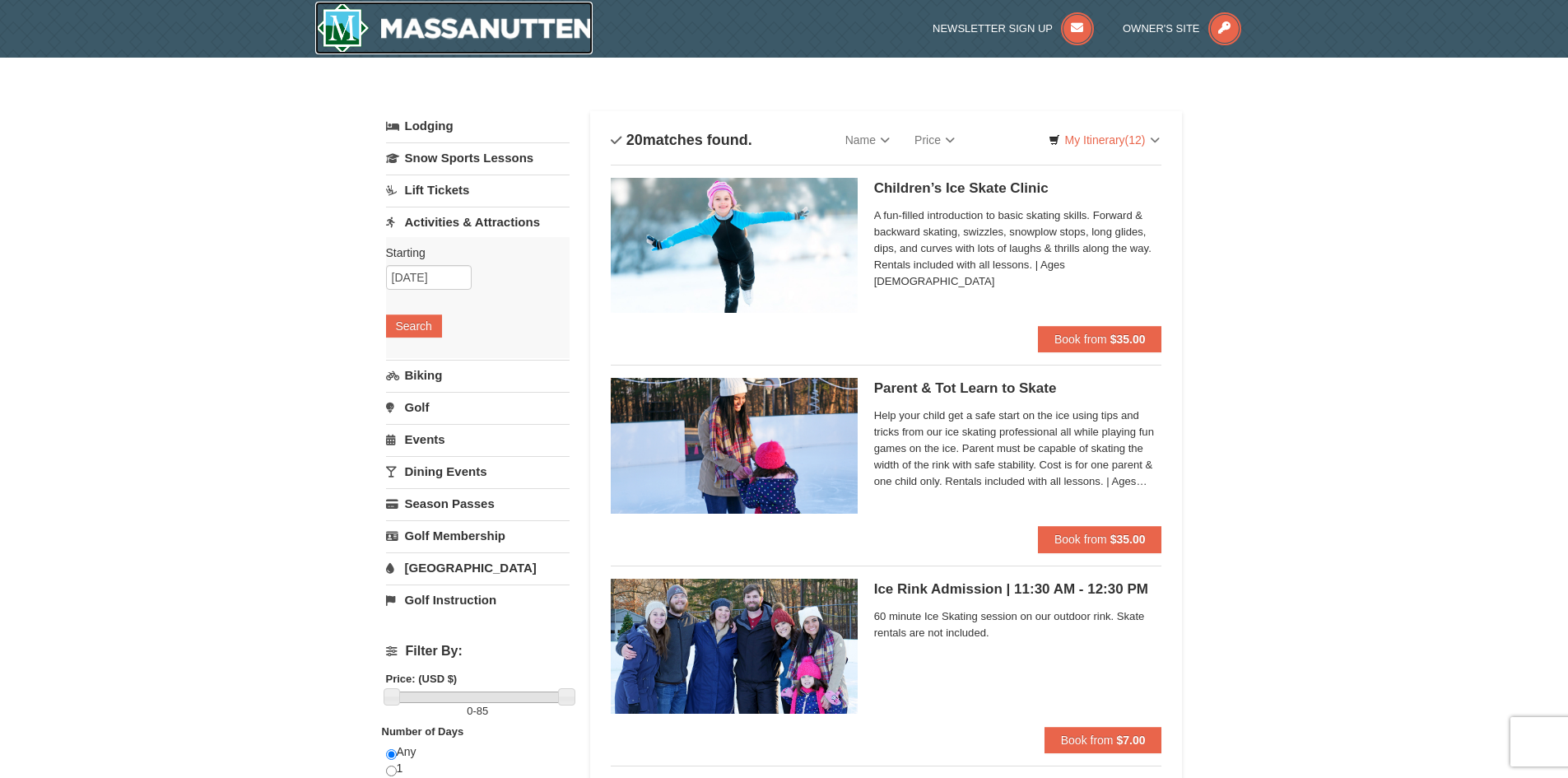
click at [436, 21] on img at bounding box center [454, 28] width 278 height 53
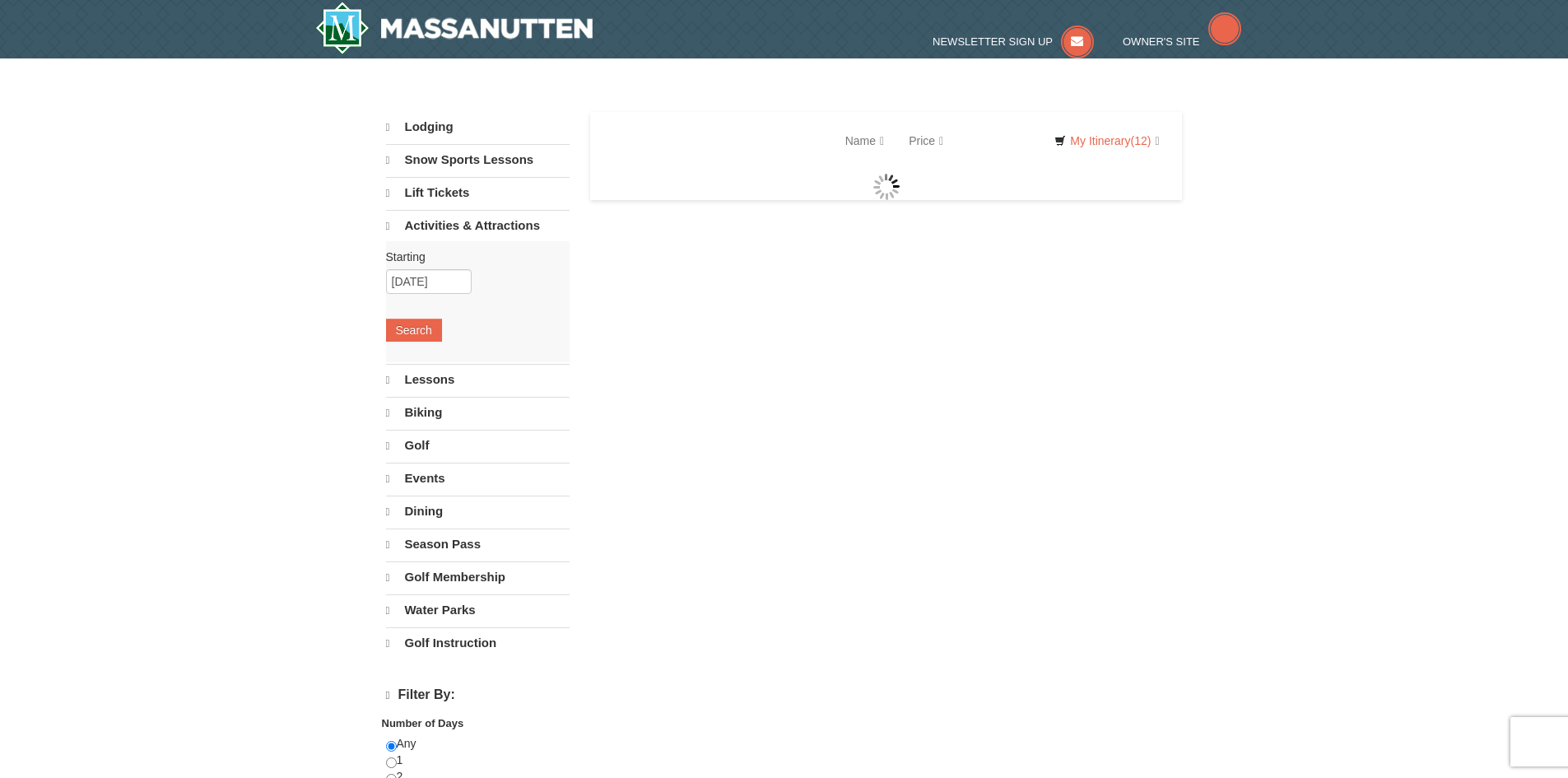
select select "10"
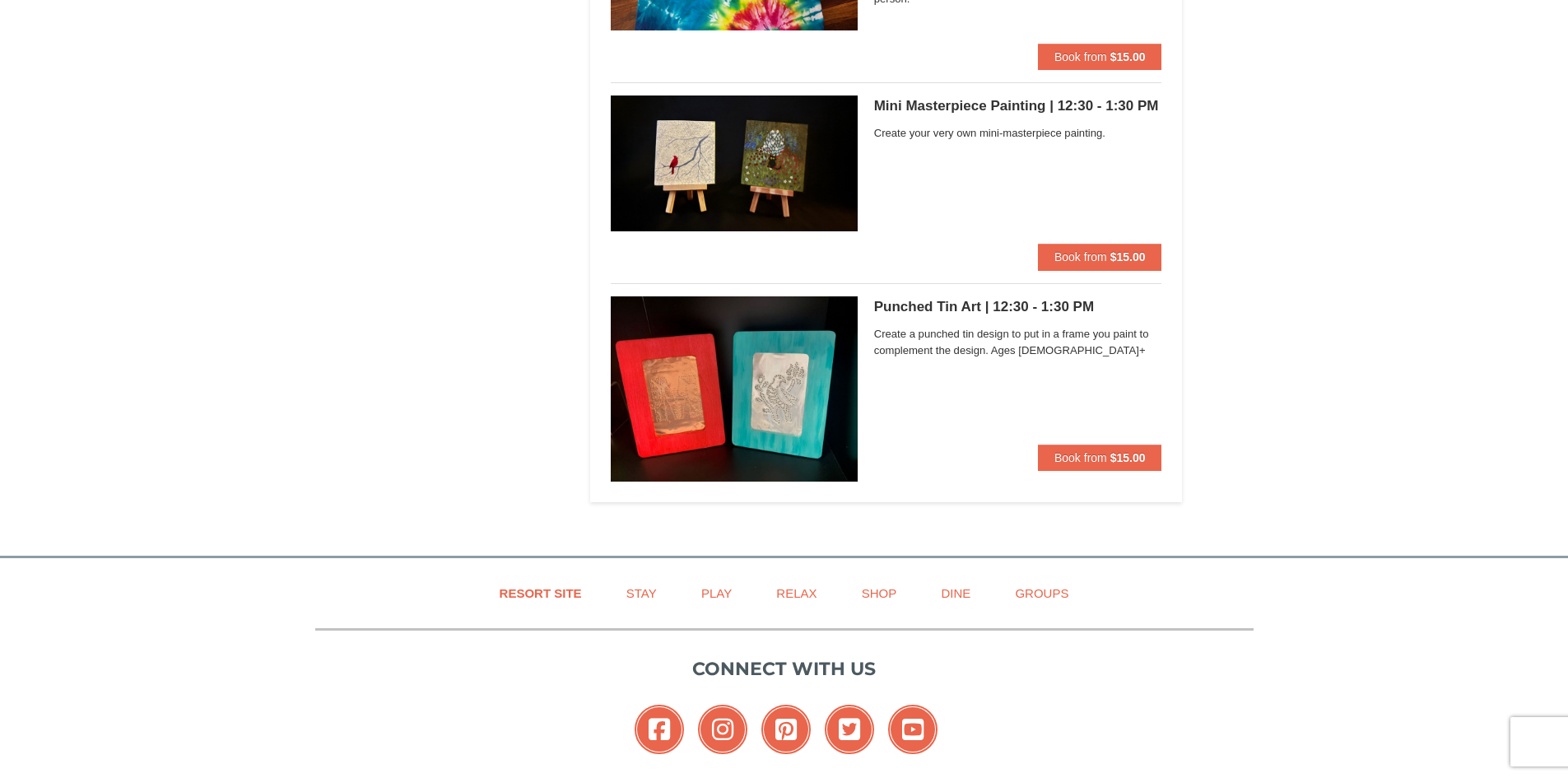
scroll to position [3746, 0]
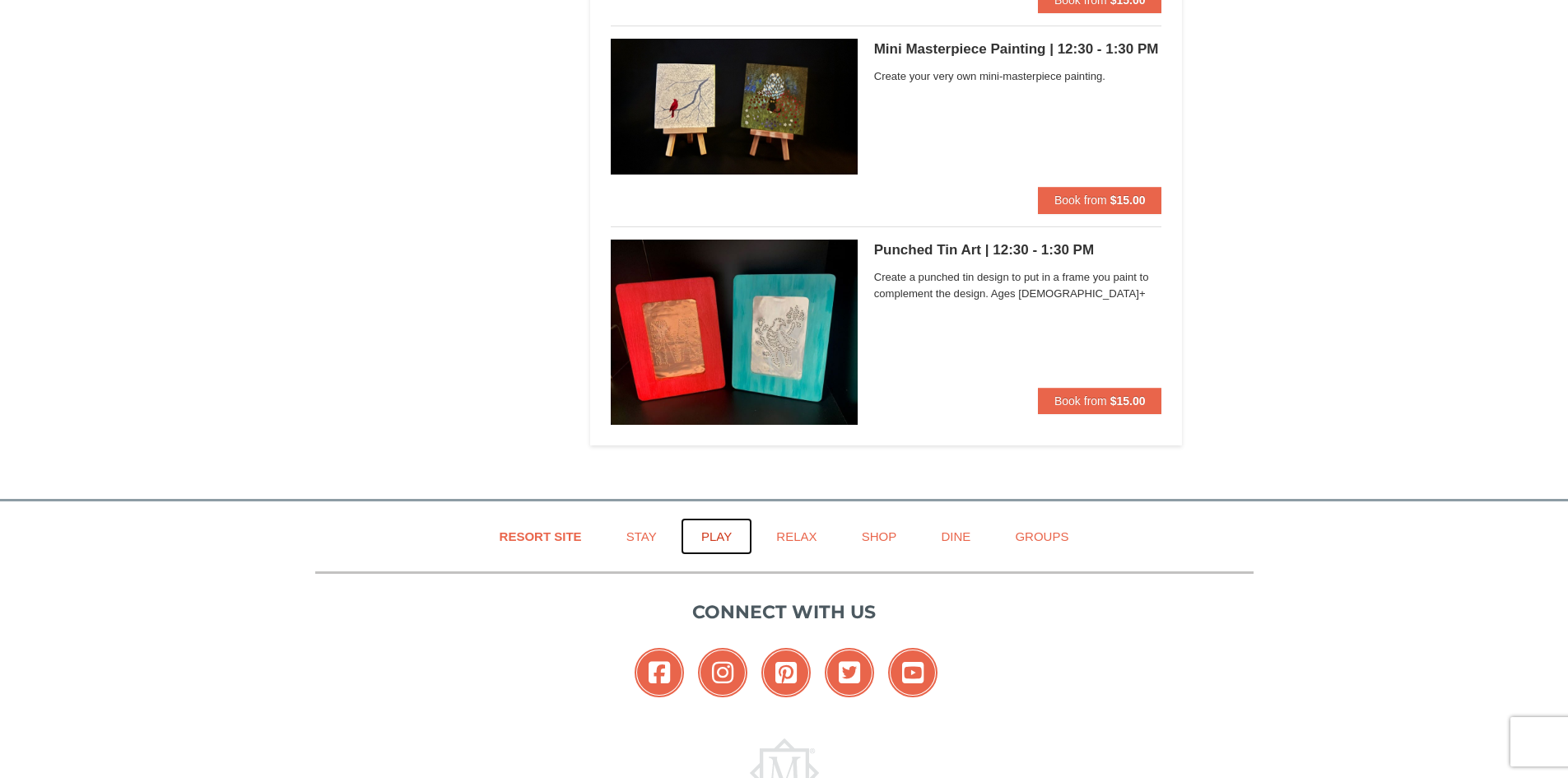
click at [720, 533] on link "Play" at bounding box center [717, 536] width 72 height 37
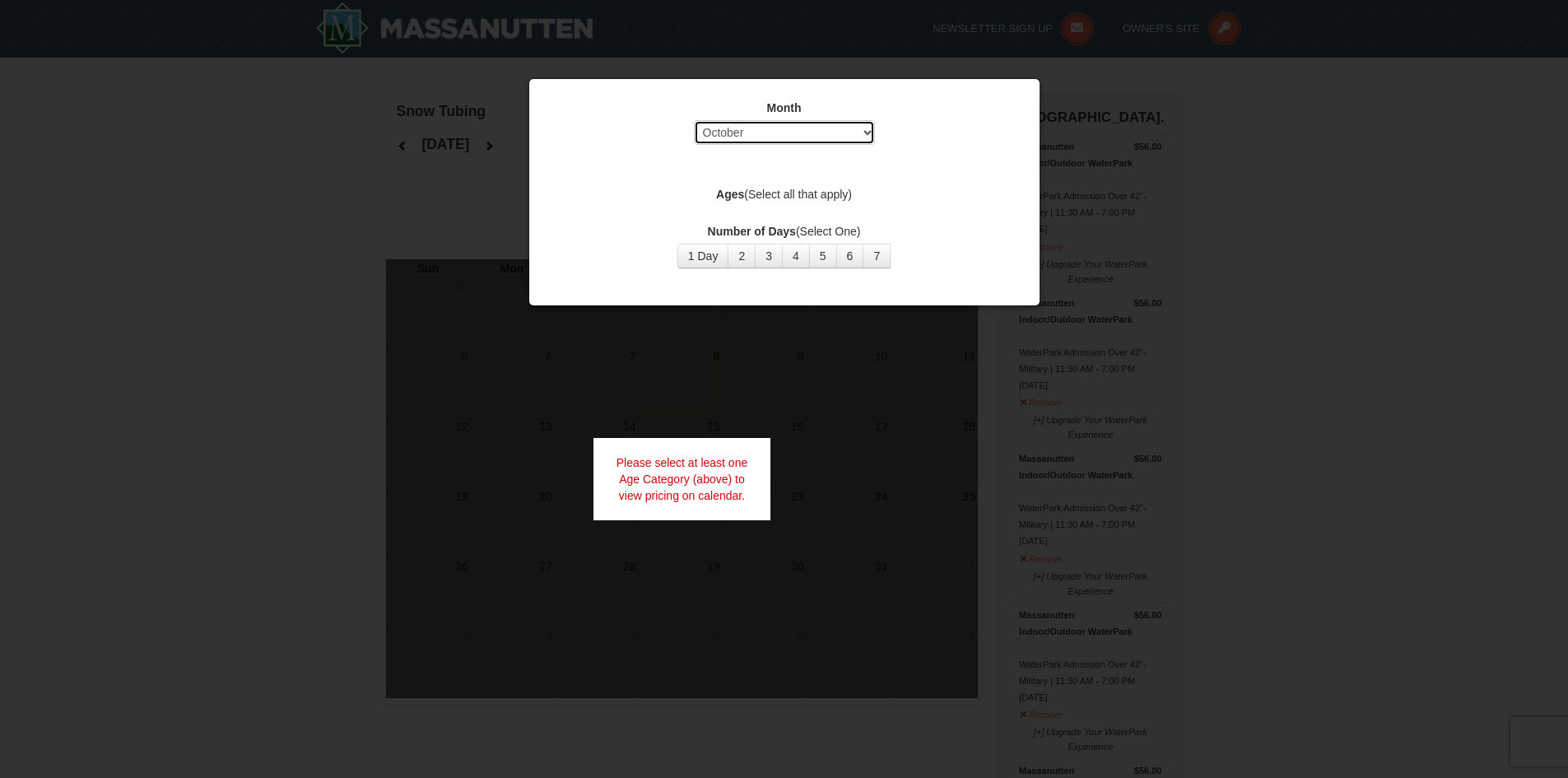
click at [865, 125] on select "Select October November December January February March April May June July Aug…" at bounding box center [784, 132] width 181 height 25
select select "12"
click at [694, 120] on select "Select October November December January February March April May June July Aug…" at bounding box center [784, 132] width 181 height 25
click at [768, 197] on label "Ages (Select all that apply)" at bounding box center [784, 194] width 469 height 16
click at [732, 193] on strong "Ages" at bounding box center [730, 194] width 28 height 13
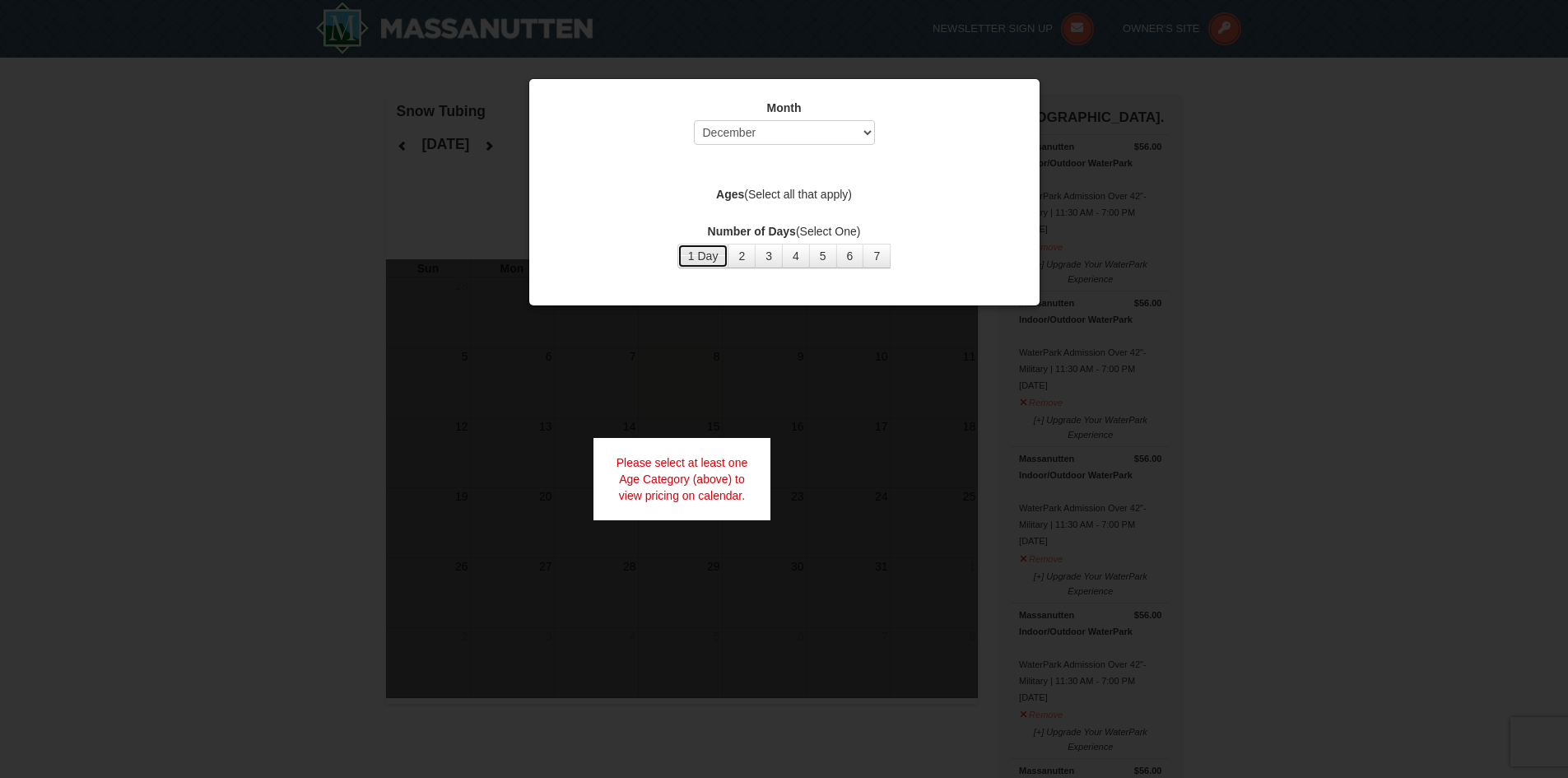
click at [709, 256] on button "1 Day" at bounding box center [704, 256] width 52 height 25
click at [347, 546] on div at bounding box center [784, 389] width 1568 height 778
click at [815, 252] on button "5" at bounding box center [823, 256] width 28 height 25
click at [310, 295] on div at bounding box center [784, 389] width 1568 height 778
click at [777, 130] on select "Select October November December January February March April May June July Aug…" at bounding box center [784, 132] width 181 height 25
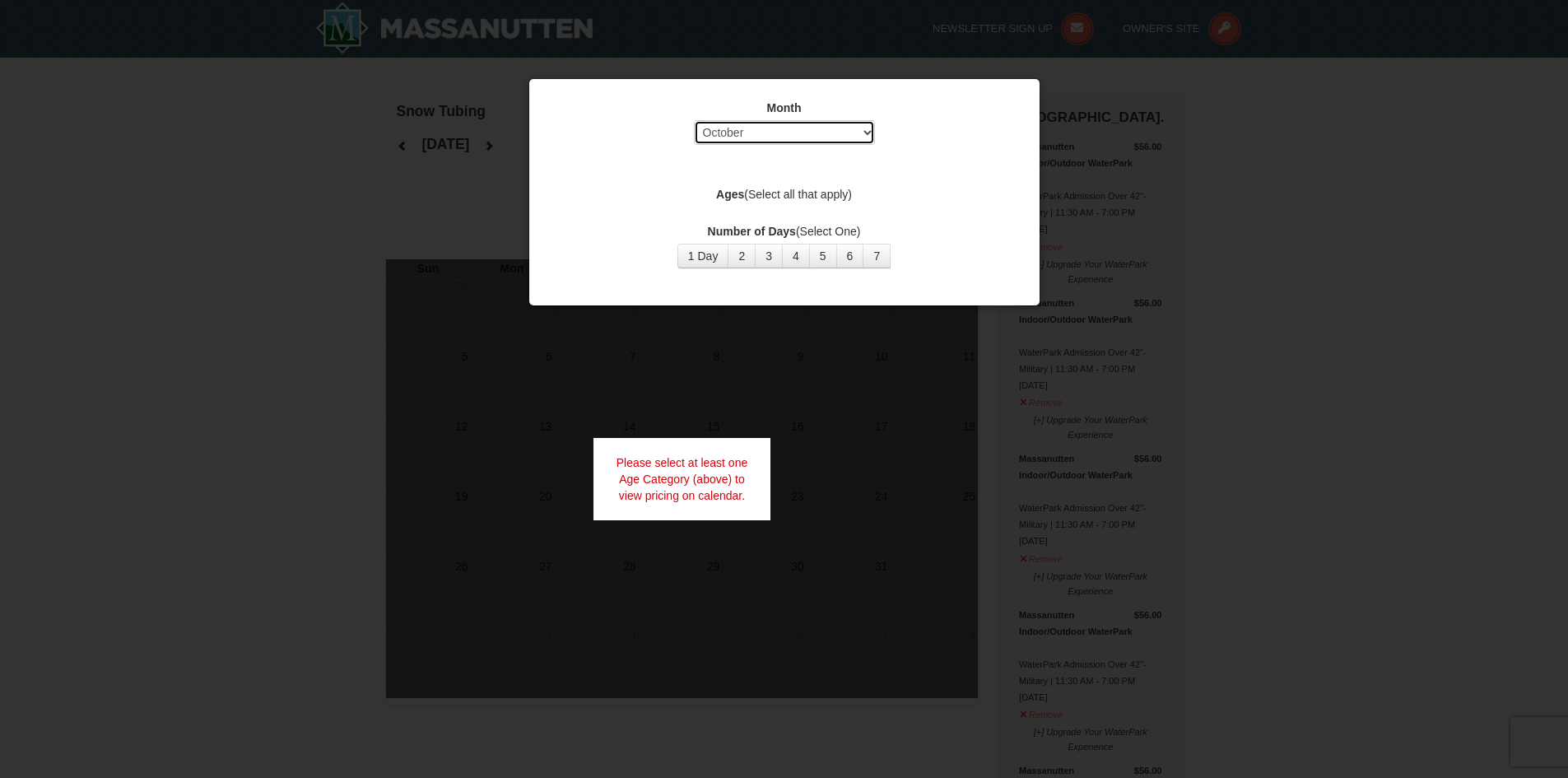
select select "12"
click at [694, 120] on select "Select October November December January February March April May June July Aug…" at bounding box center [784, 132] width 181 height 25
click at [876, 259] on button "7" at bounding box center [877, 256] width 28 height 25
click at [1412, 498] on div at bounding box center [784, 389] width 1568 height 778
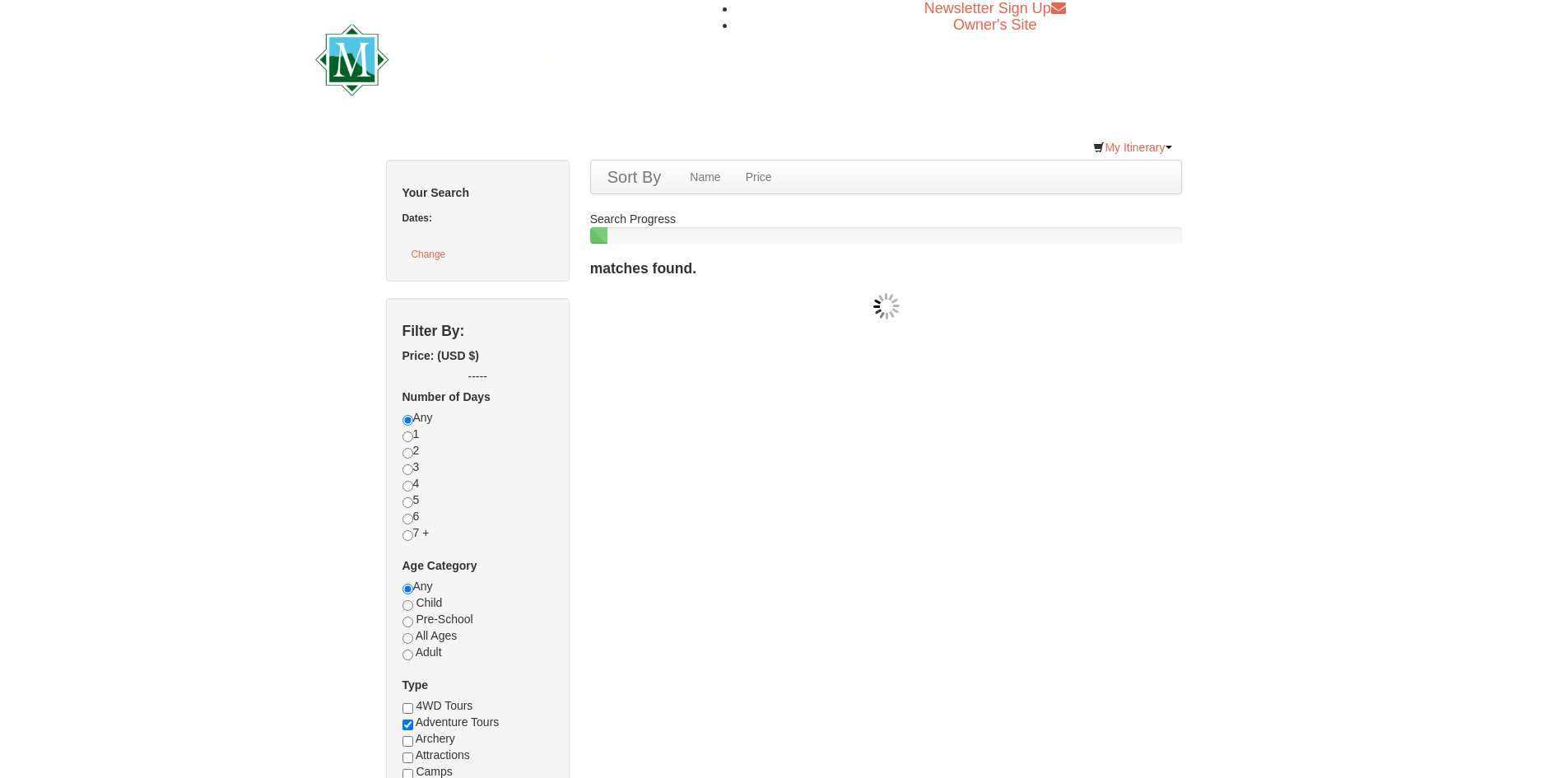
checkbox input "true"
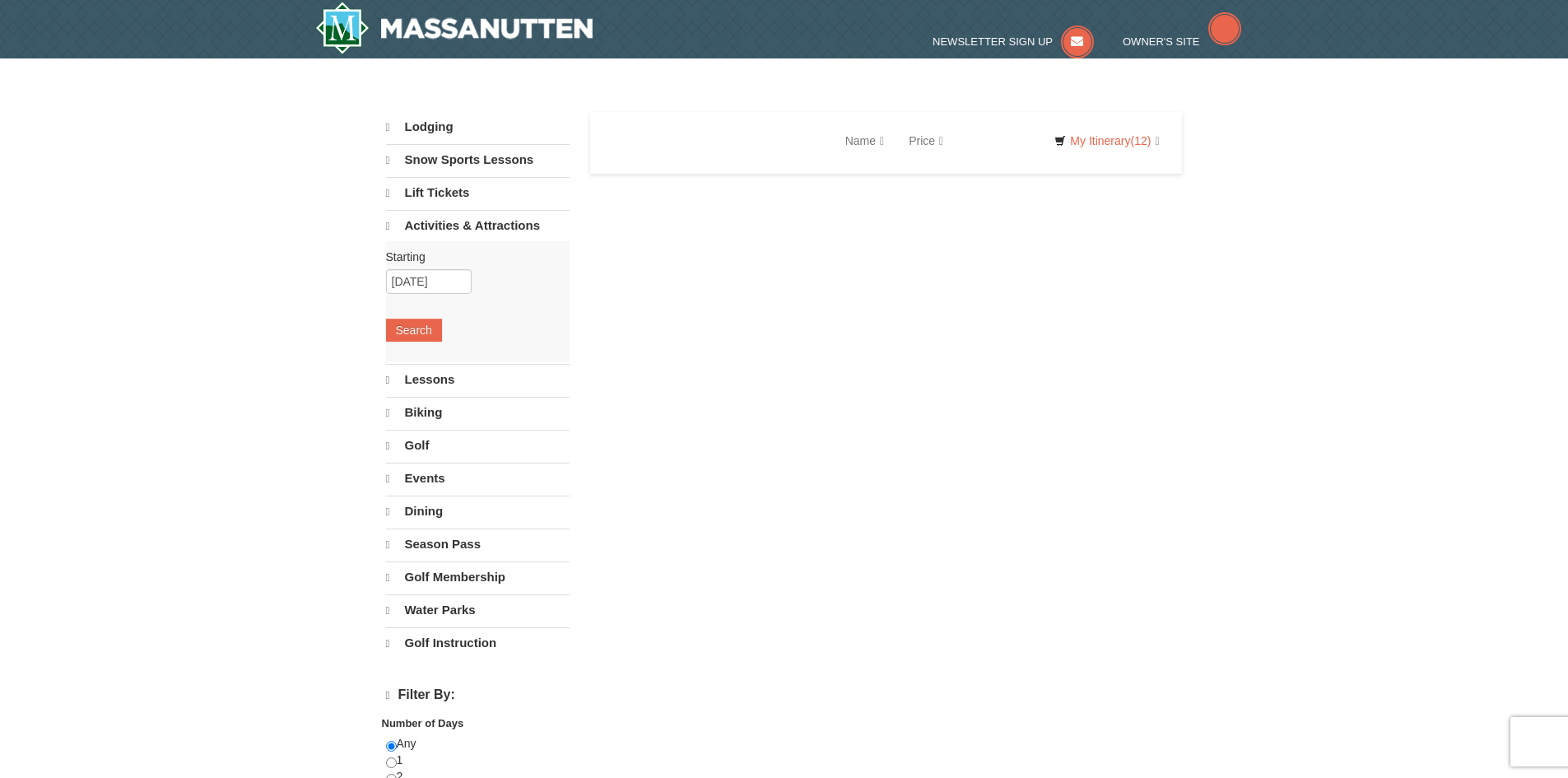
select select "10"
